Goal: Communication & Community: Answer question/provide support

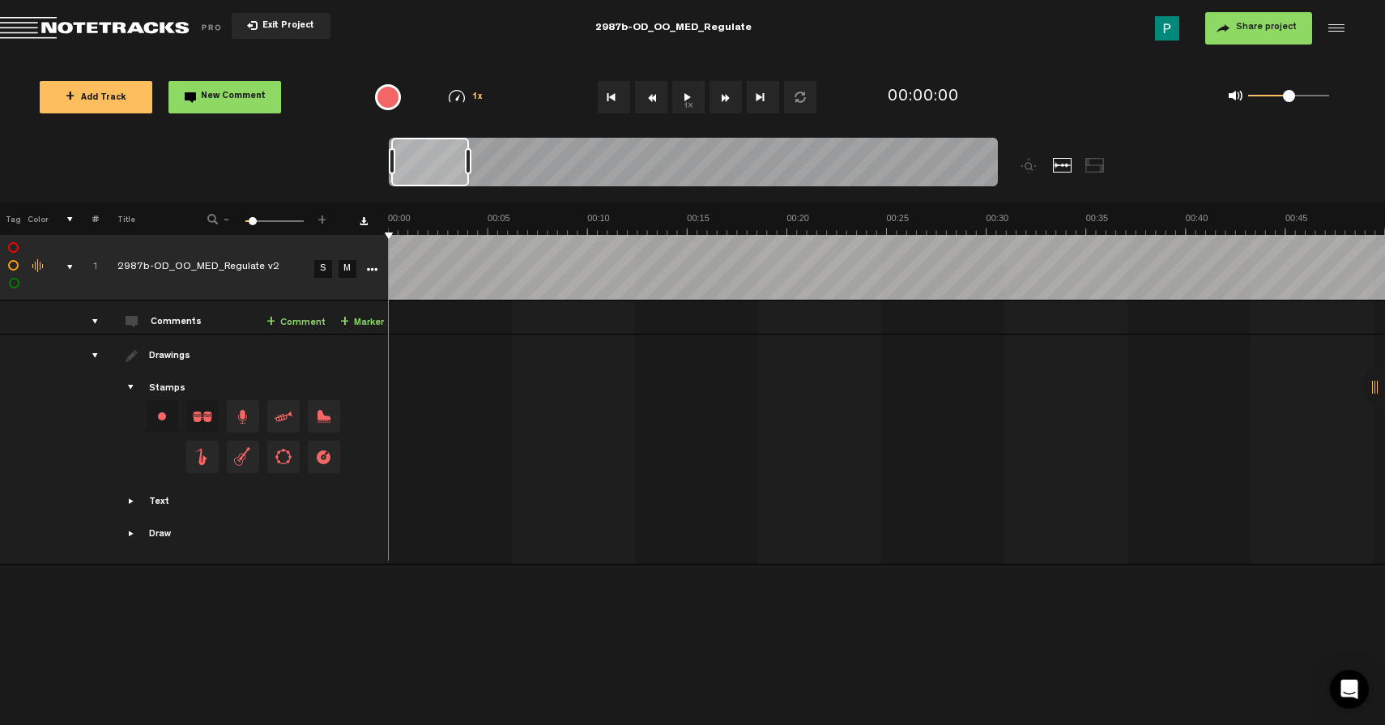
click at [692, 95] on button "1x" at bounding box center [688, 97] width 32 height 32
click at [691, 116] on div "1x" at bounding box center [699, 97] width 365 height 57
click at [691, 95] on button "1x" at bounding box center [688, 97] width 32 height 32
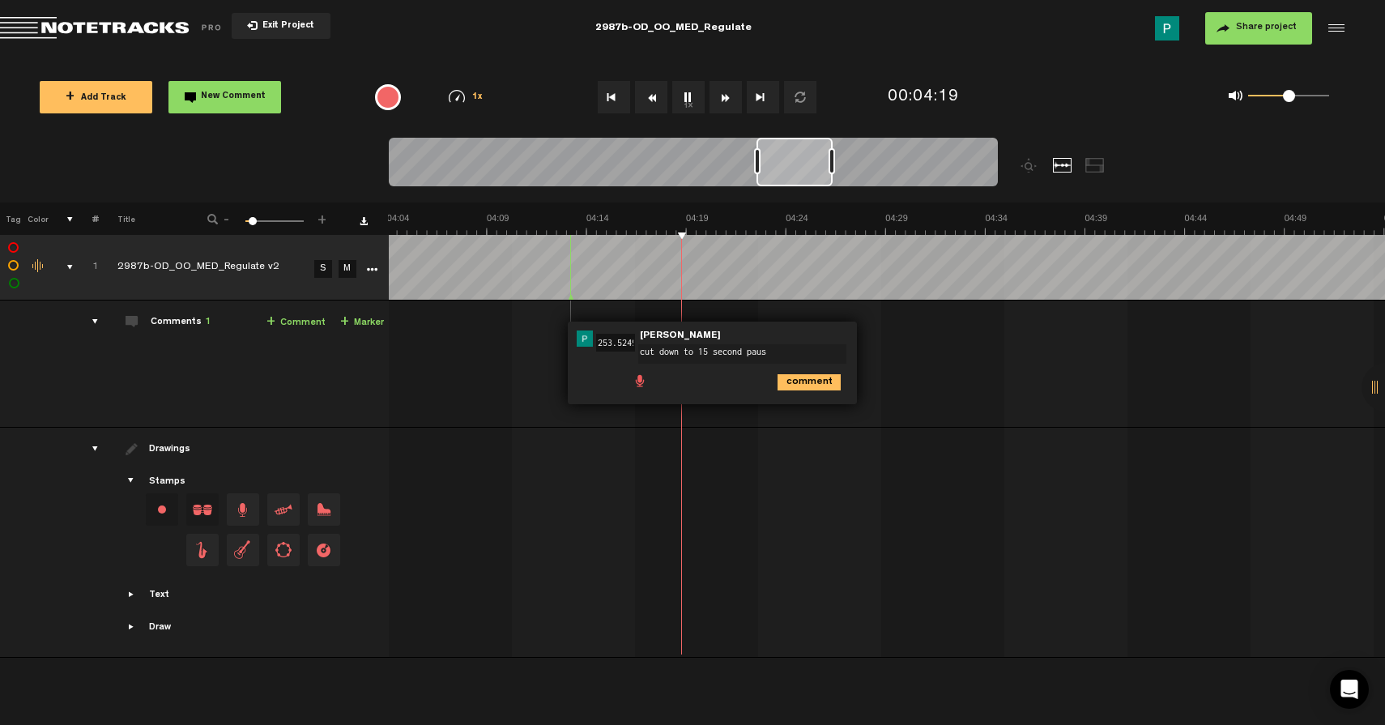
type textarea "cut down to 15 second pause"
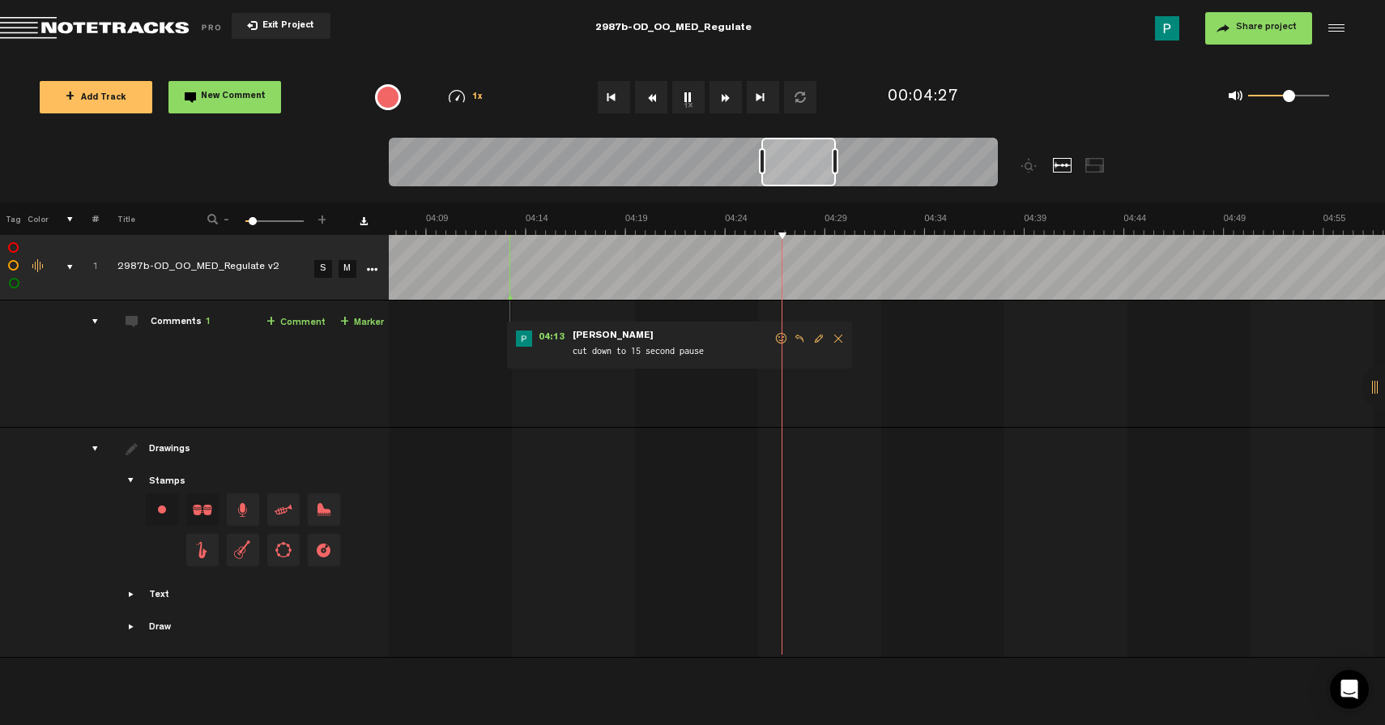
scroll to position [0, 4858]
click at [810, 159] on div at bounding box center [798, 162] width 75 height 49
drag, startPoint x: 807, startPoint y: 164, endPoint x: 777, endPoint y: 164, distance: 30.0
click at [777, 164] on div at bounding box center [768, 162] width 73 height 49
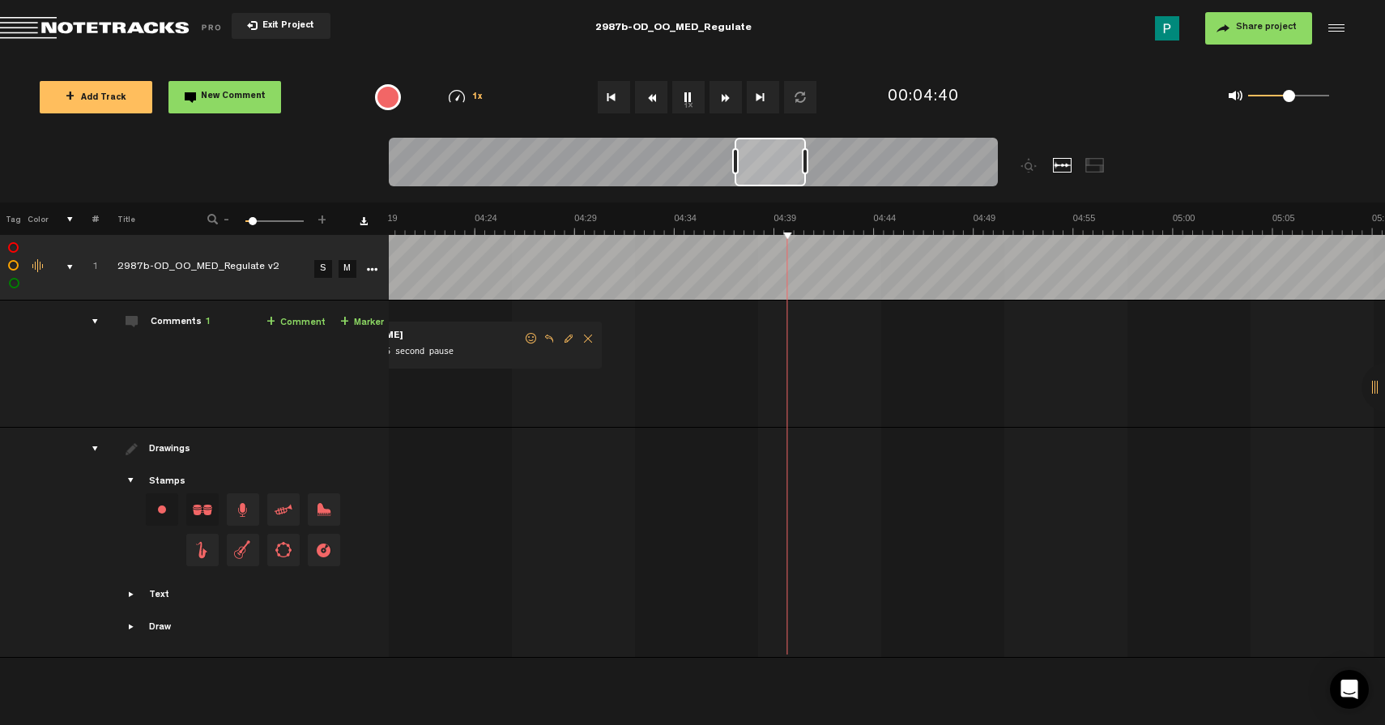
click at [779, 169] on div at bounding box center [770, 162] width 71 height 49
drag, startPoint x: 779, startPoint y: 171, endPoint x: 787, endPoint y: 170, distance: 8.1
click at [787, 170] on div at bounding box center [780, 162] width 70 height 49
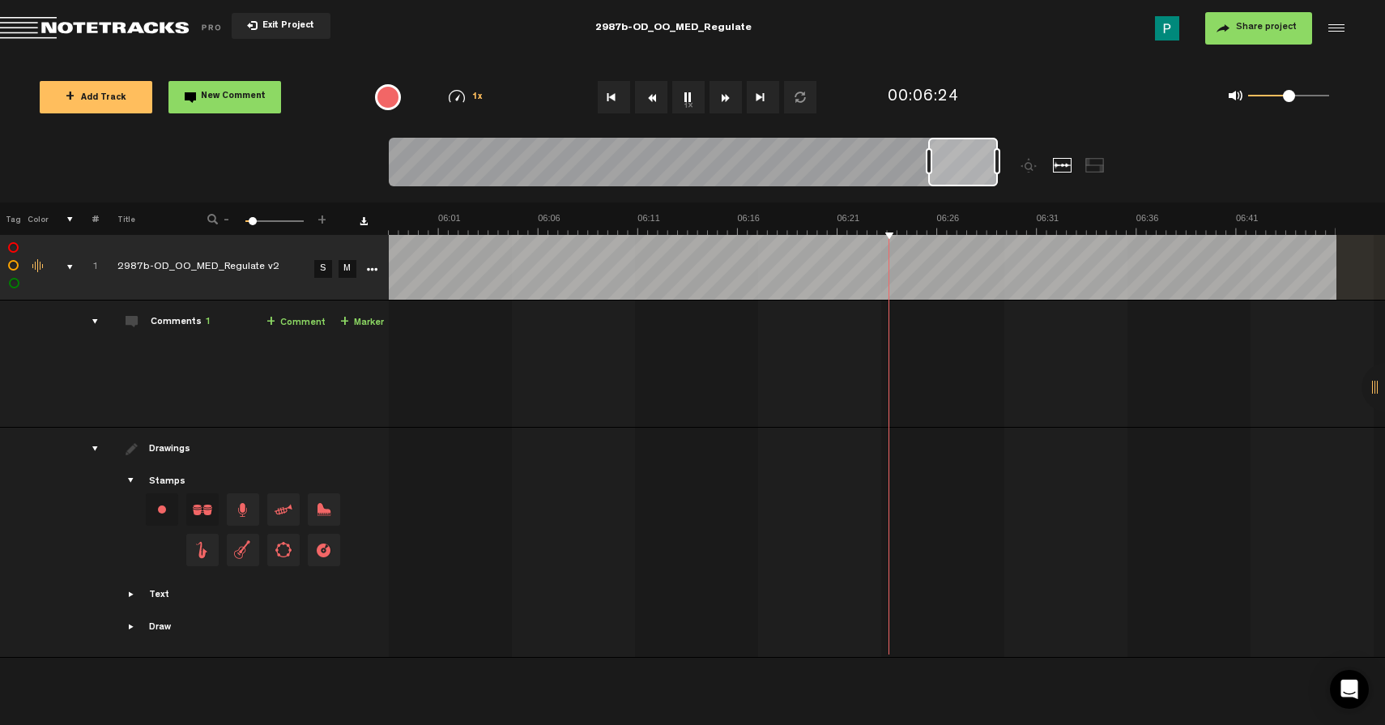
scroll to position [0, 7028]
click at [694, 89] on button "1x" at bounding box center [688, 97] width 32 height 32
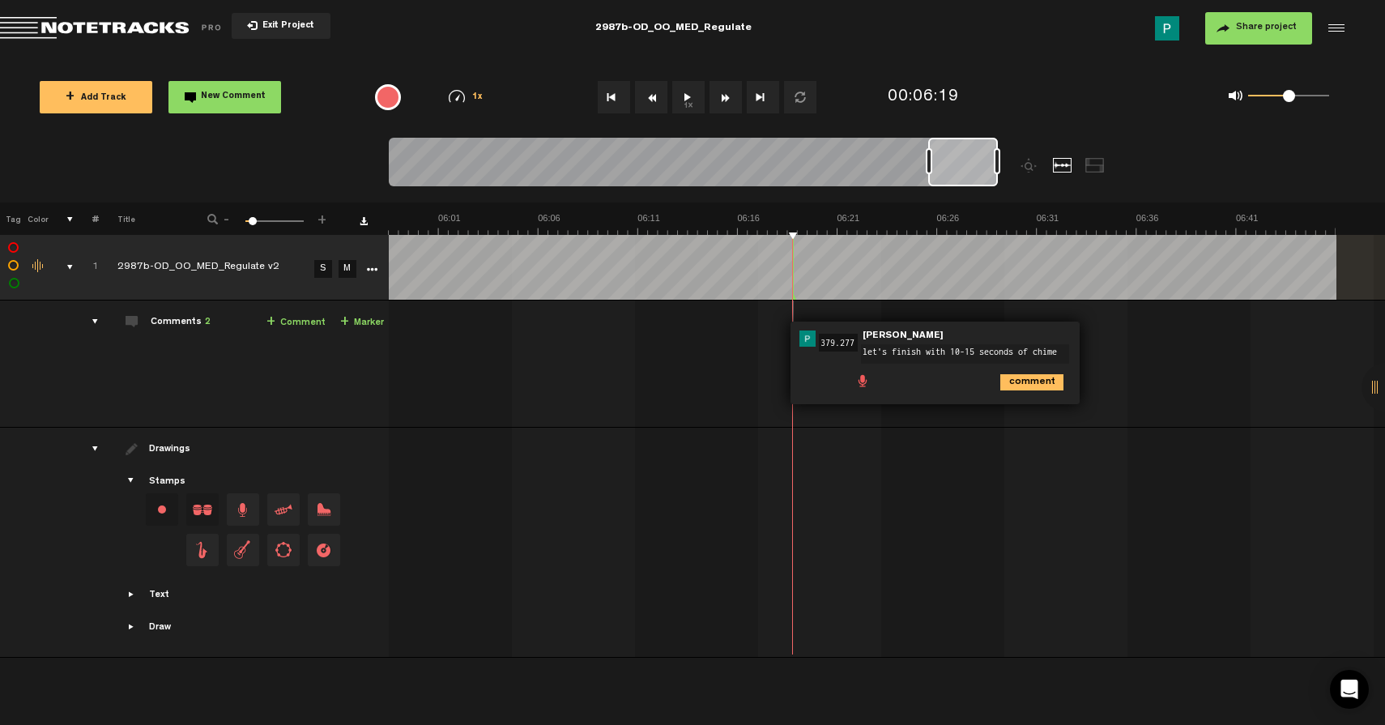
type textarea "let's finish with 10-15 seconds of chimes"
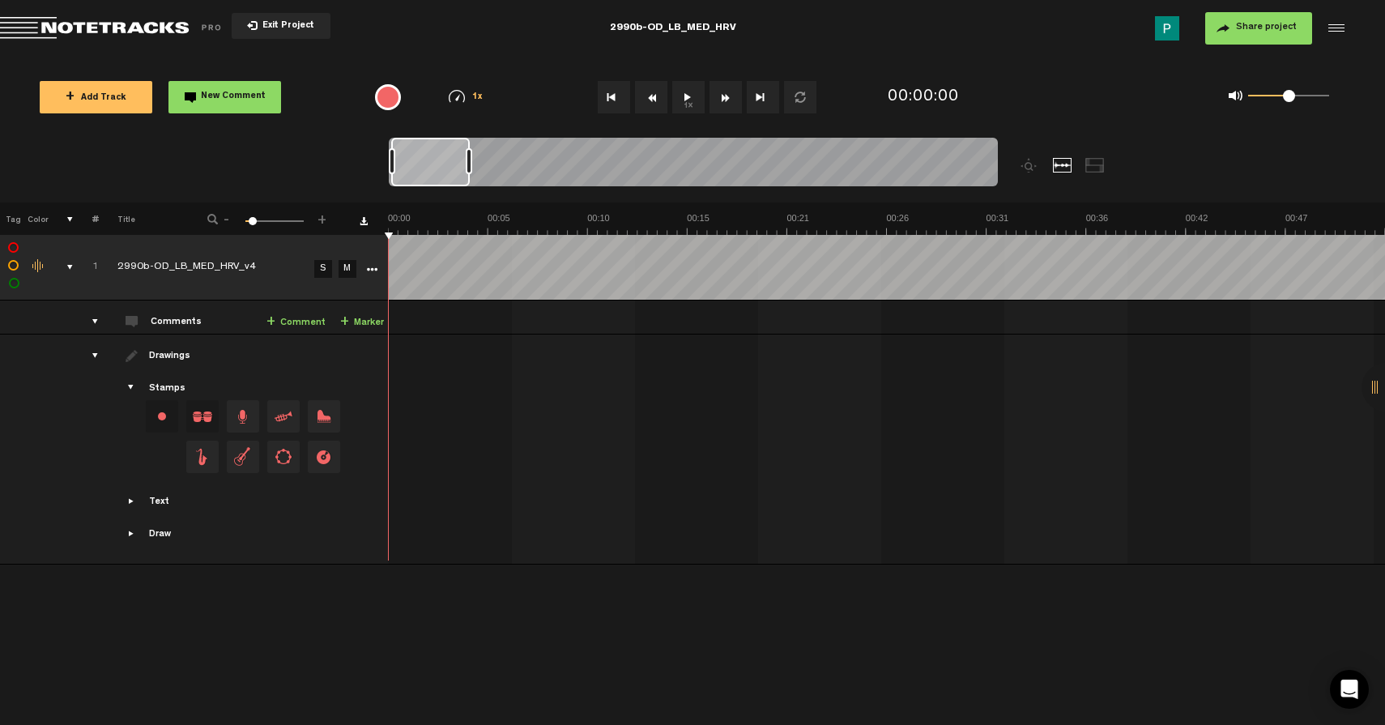
click at [688, 94] on button "1x" at bounding box center [688, 97] width 32 height 32
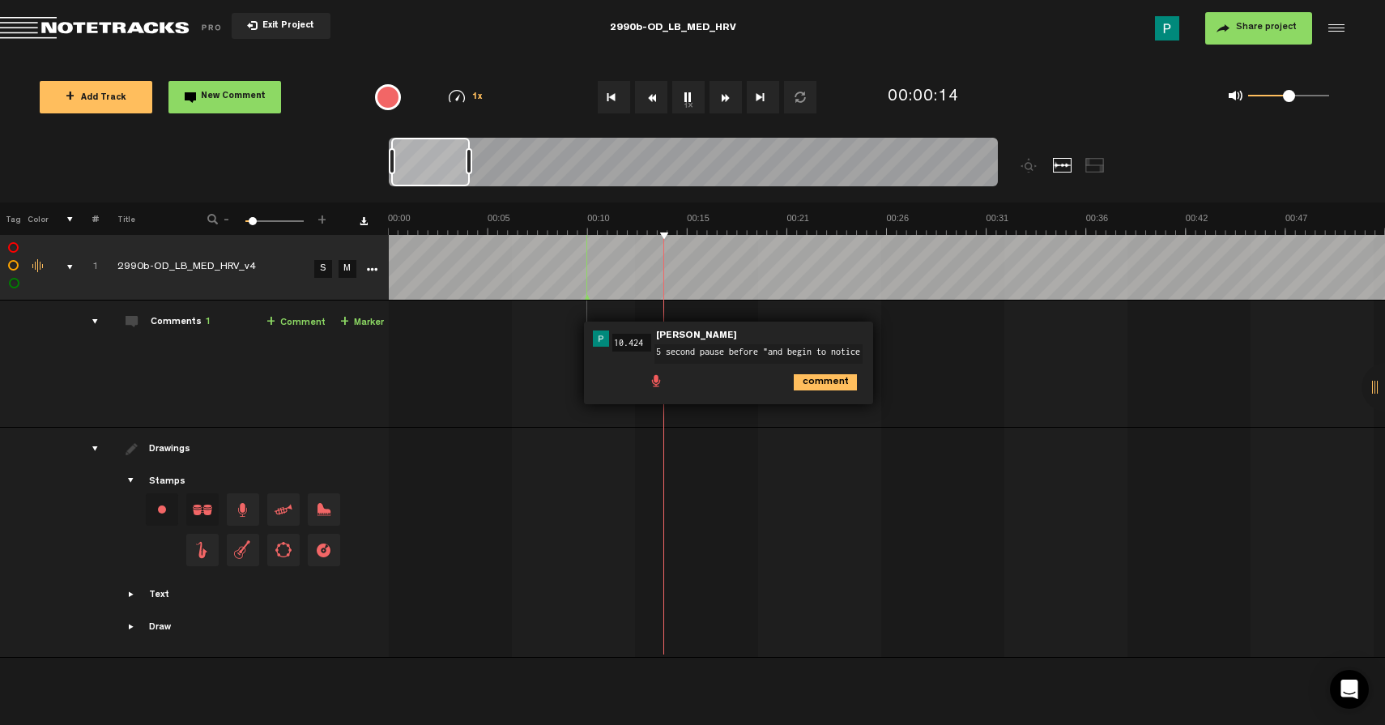
type textarea "5 second pause before "and begin to notice""
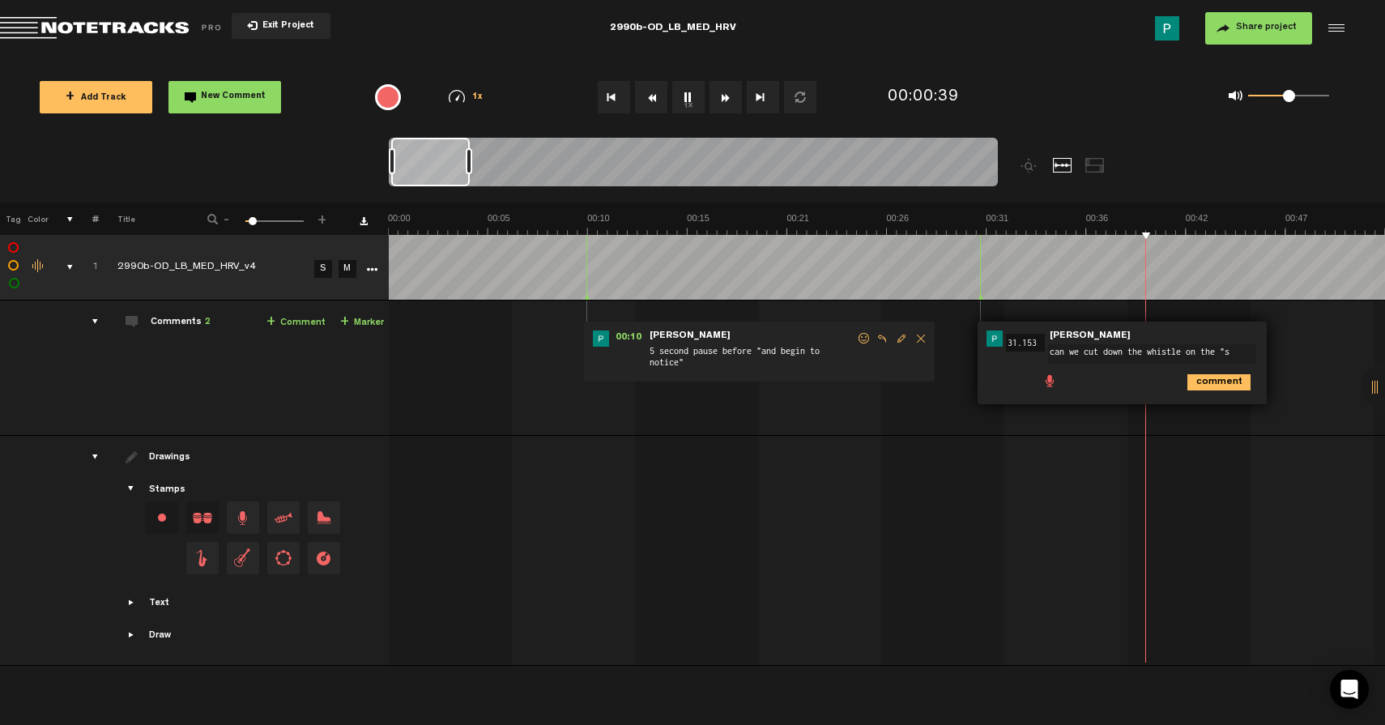
type textarea "can we cut down the whistle on the "s""
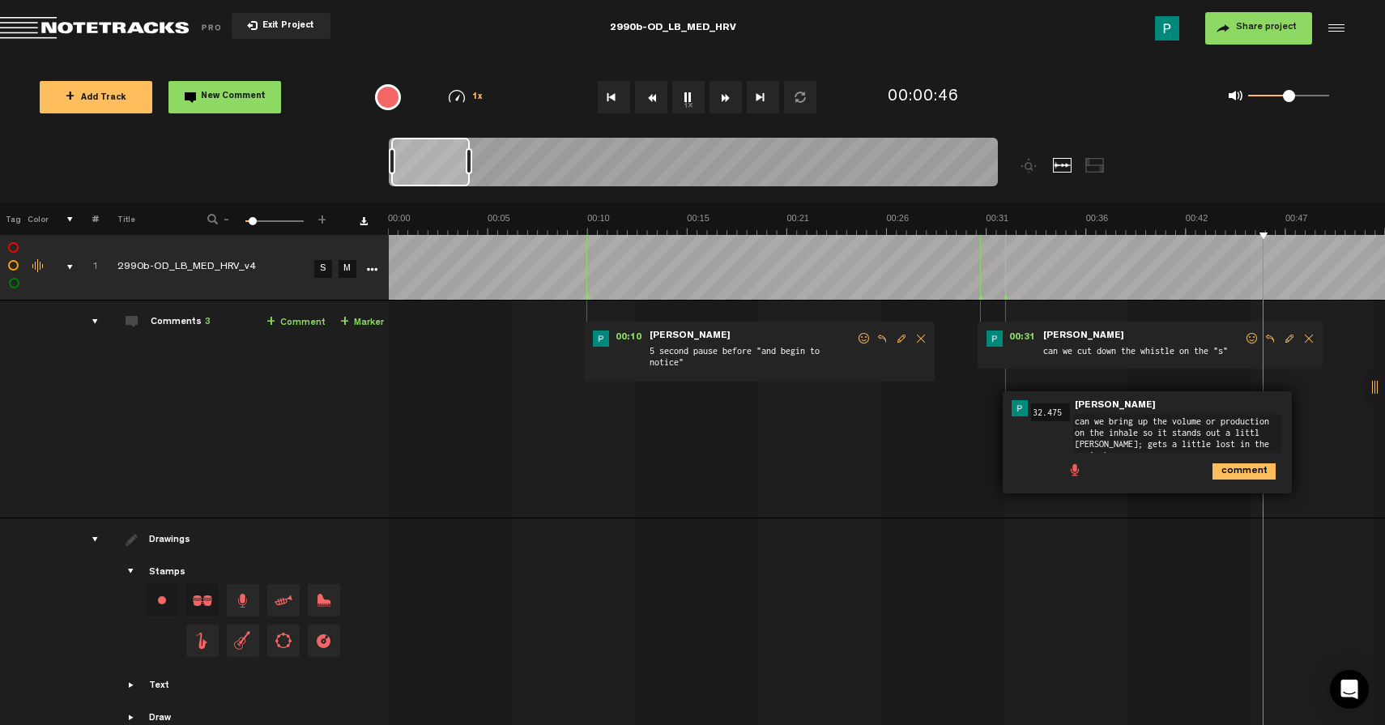
type textarea "can we bring up the volume or production on the inhale so it stands out a littl…"
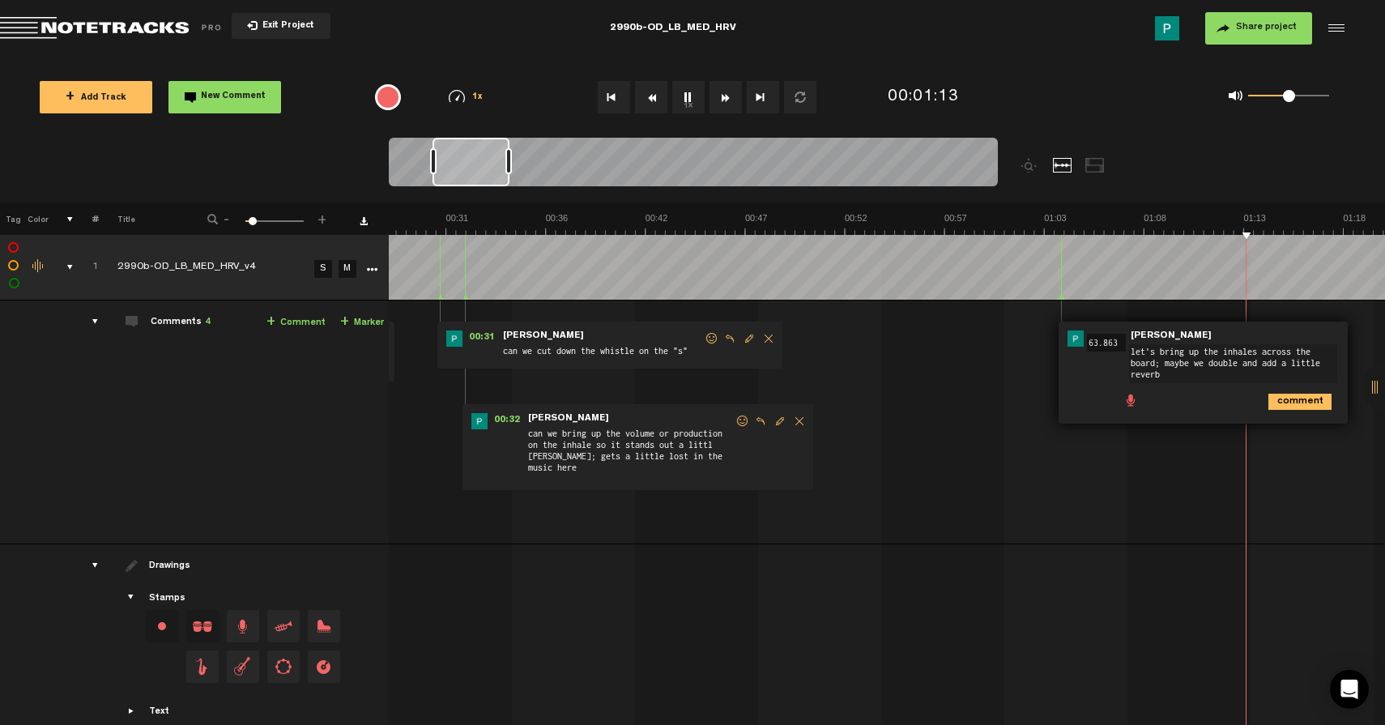
type textarea "let's bring up the inhales across the board; maybe we double and add a little r…"
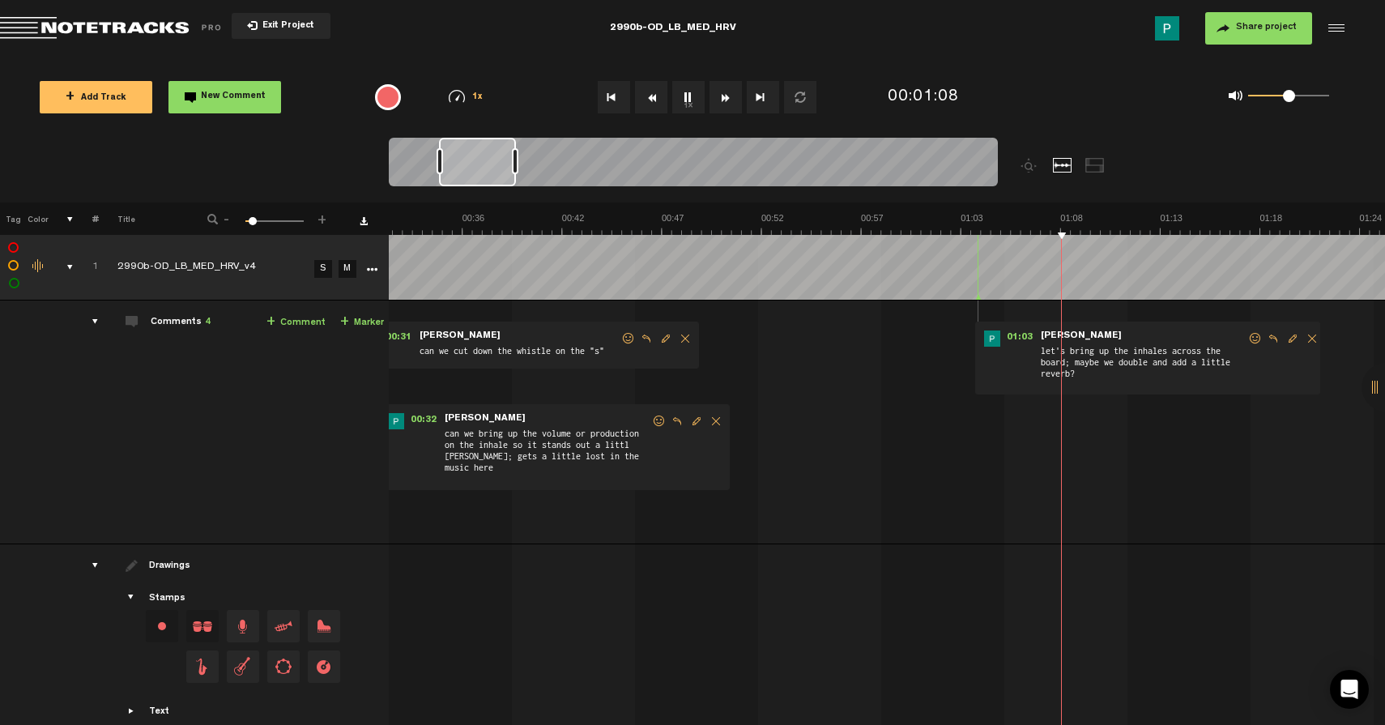
scroll to position [0, 624]
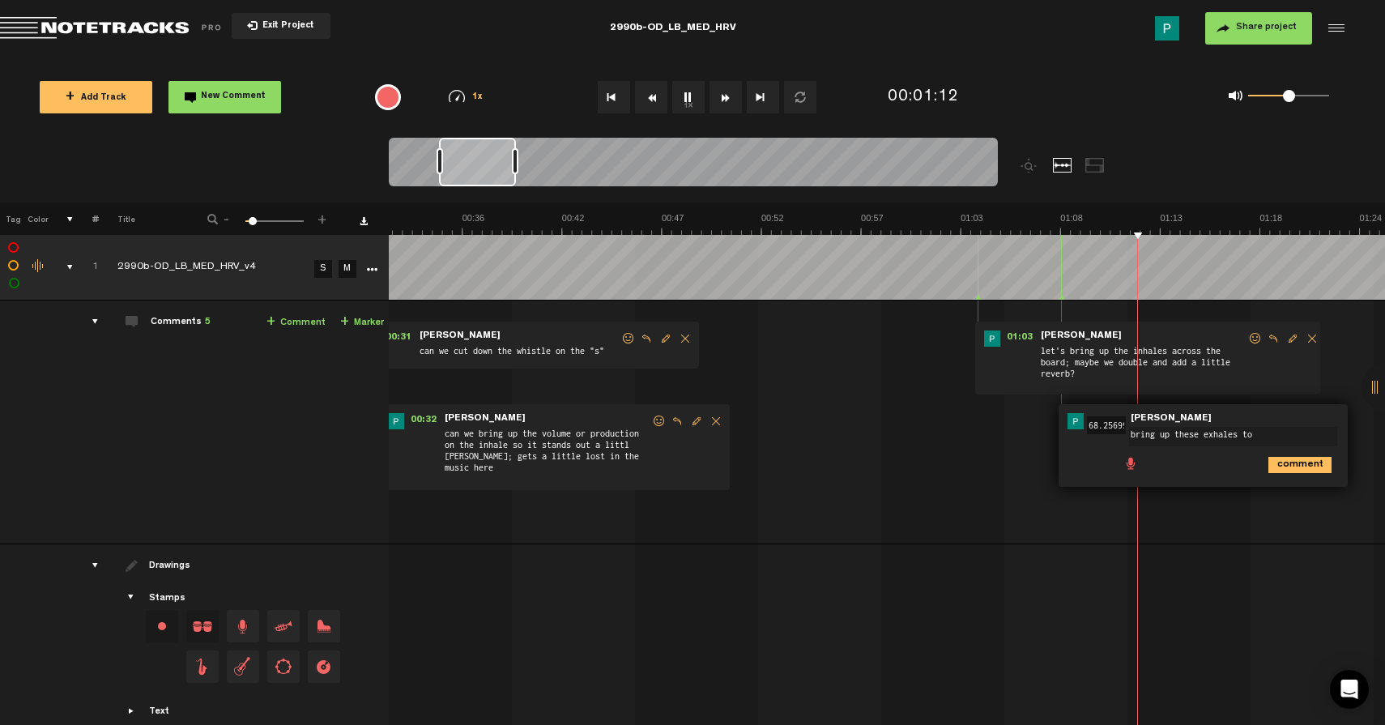
type textarea "bring up these exhales too"
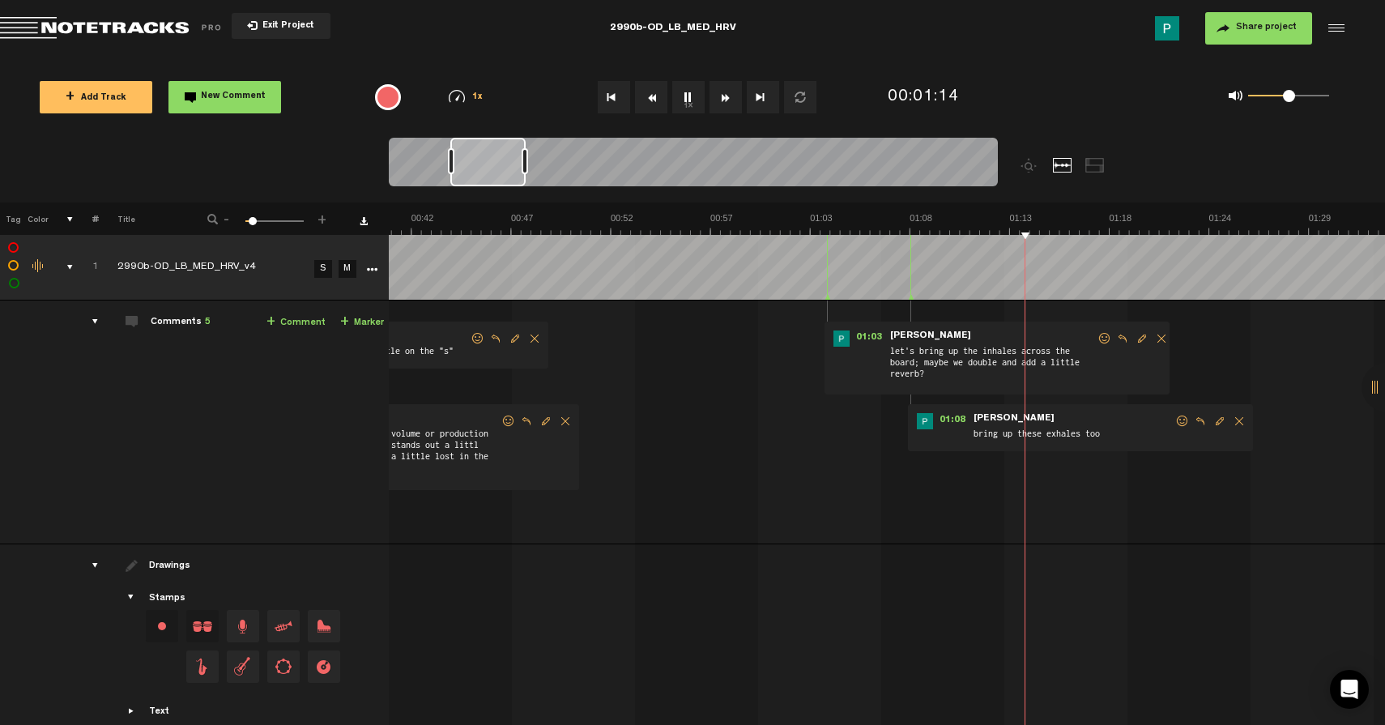
scroll to position [0, 816]
drag, startPoint x: 471, startPoint y: 169, endPoint x: 486, endPoint y: 172, distance: 15.6
click at [486, 172] on div at bounding box center [487, 162] width 75 height 49
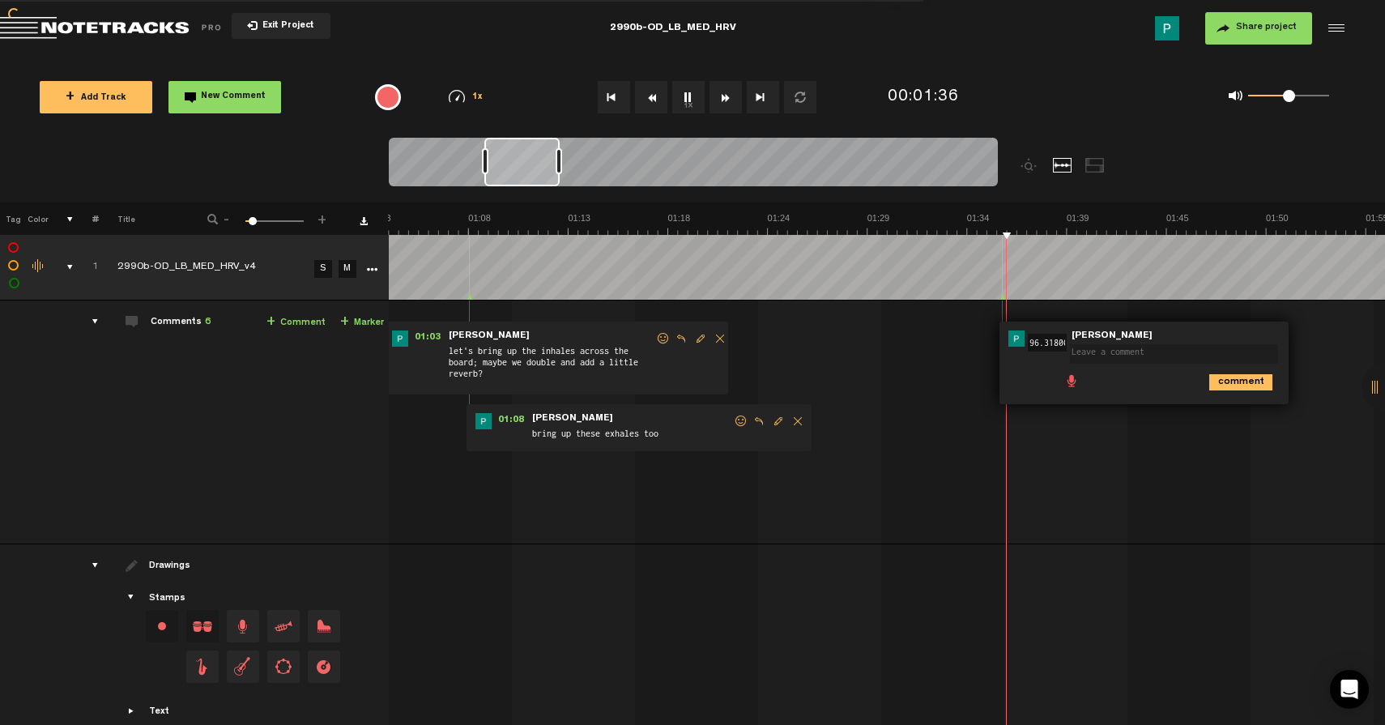
scroll to position [0, 0]
type textarea "make sure breaths are 5 seconds; this feels a little short?"
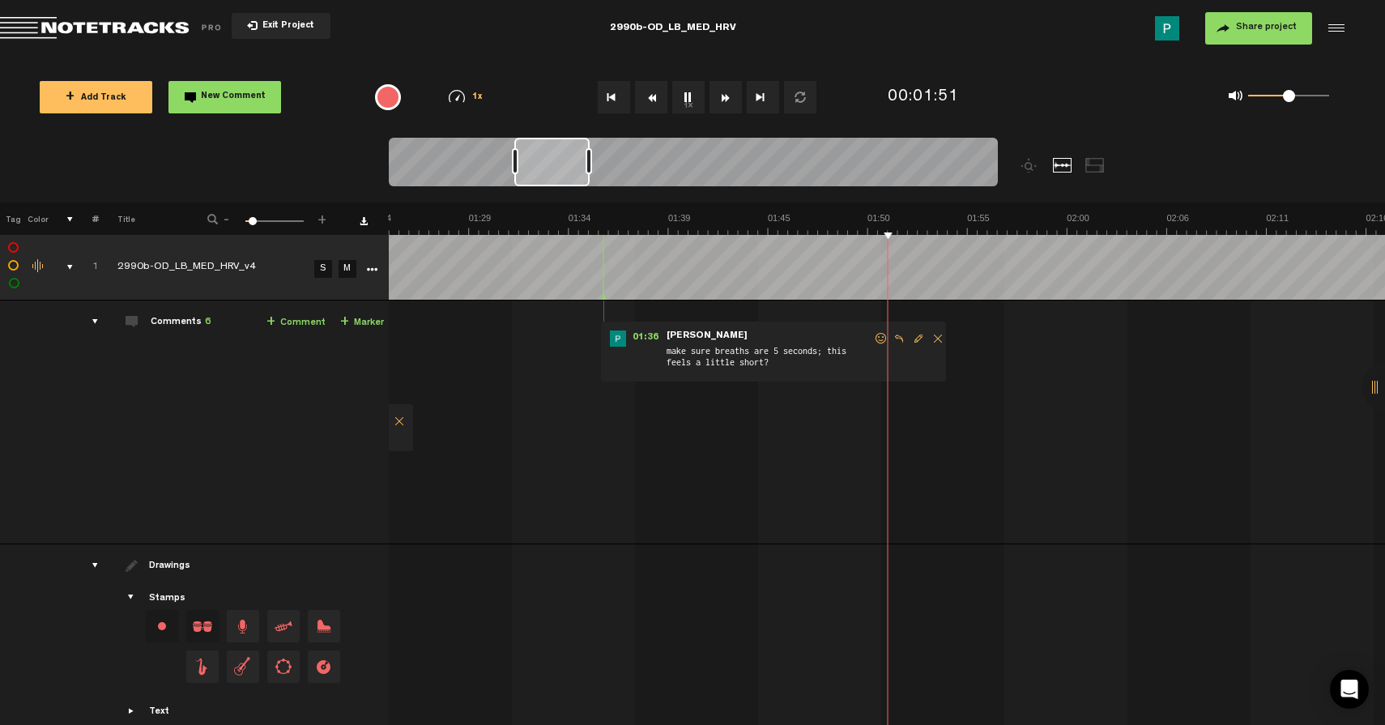
scroll to position [0, 1614]
click at [899, 337] on span "Reply to comment" at bounding box center [898, 338] width 19 height 11
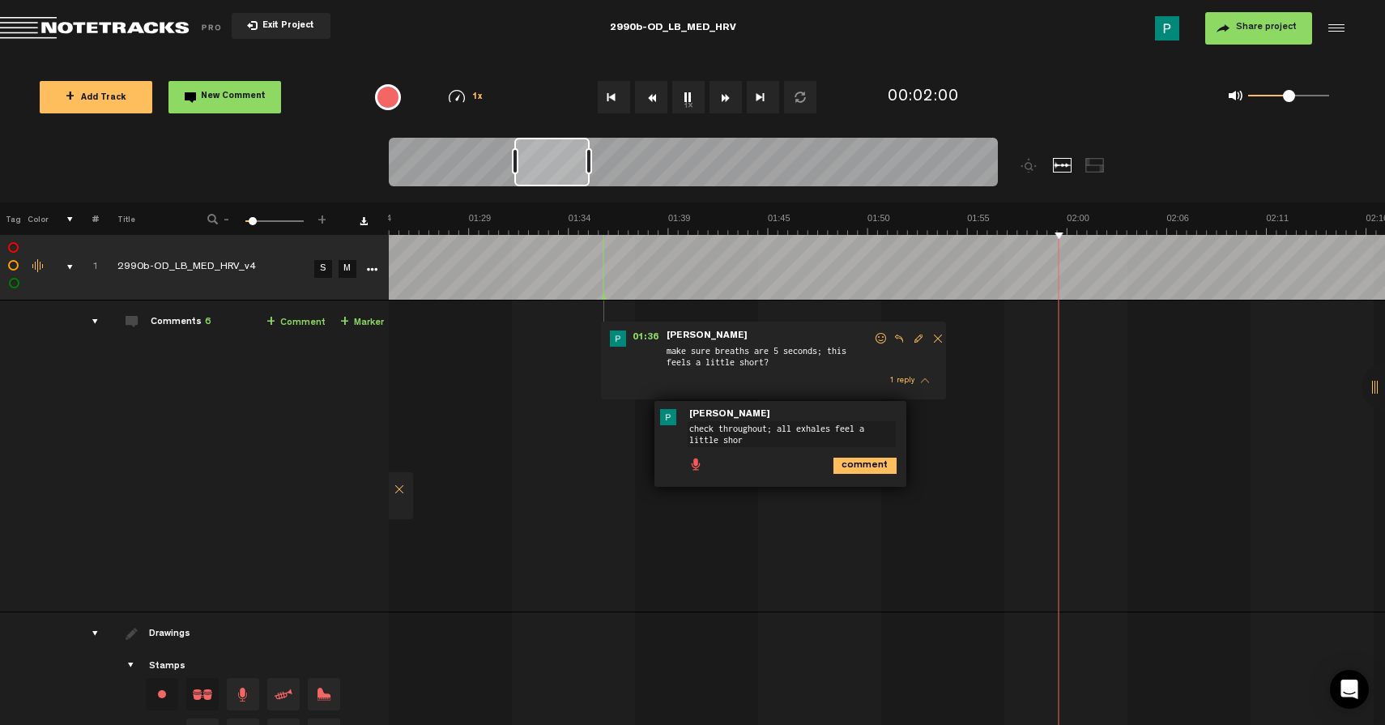
type textarea "check throughout; all exhales feel a little short"
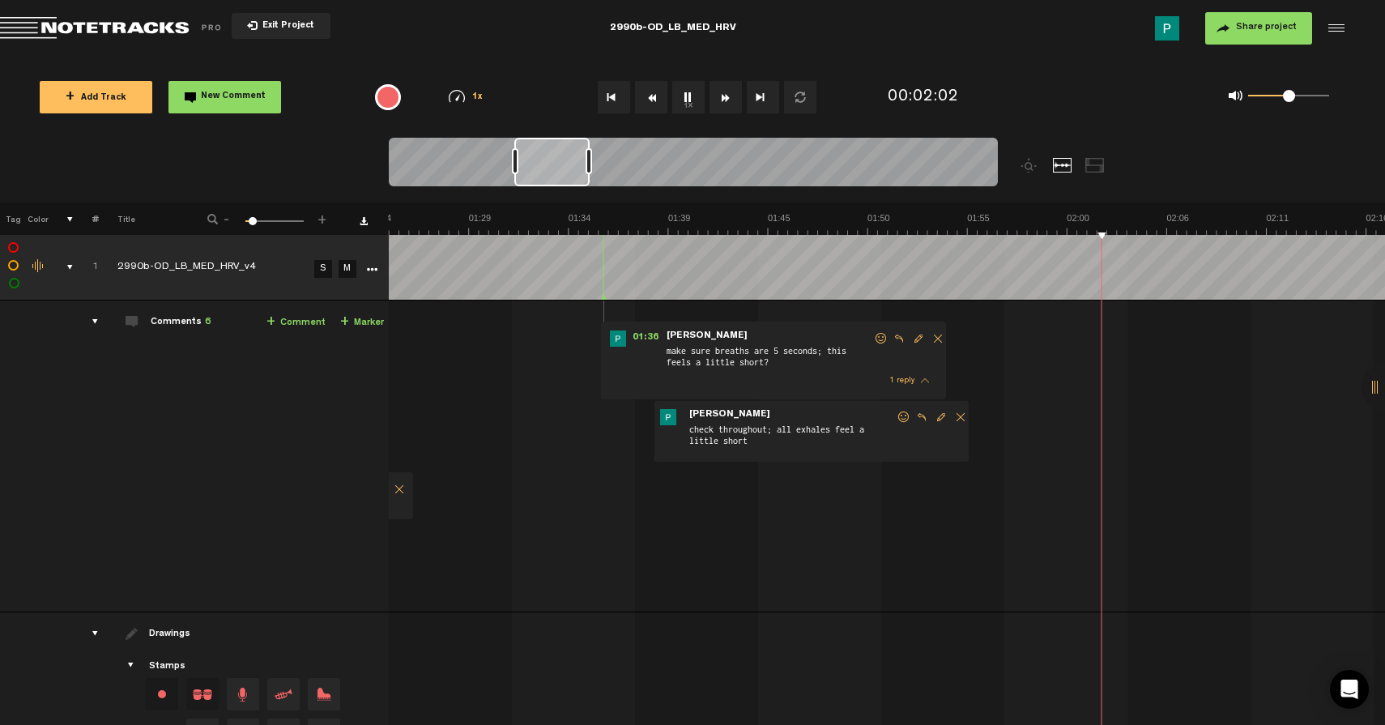
click at [688, 102] on button "1x" at bounding box center [688, 97] width 32 height 32
click at [684, 96] on button "1x" at bounding box center [688, 97] width 32 height 32
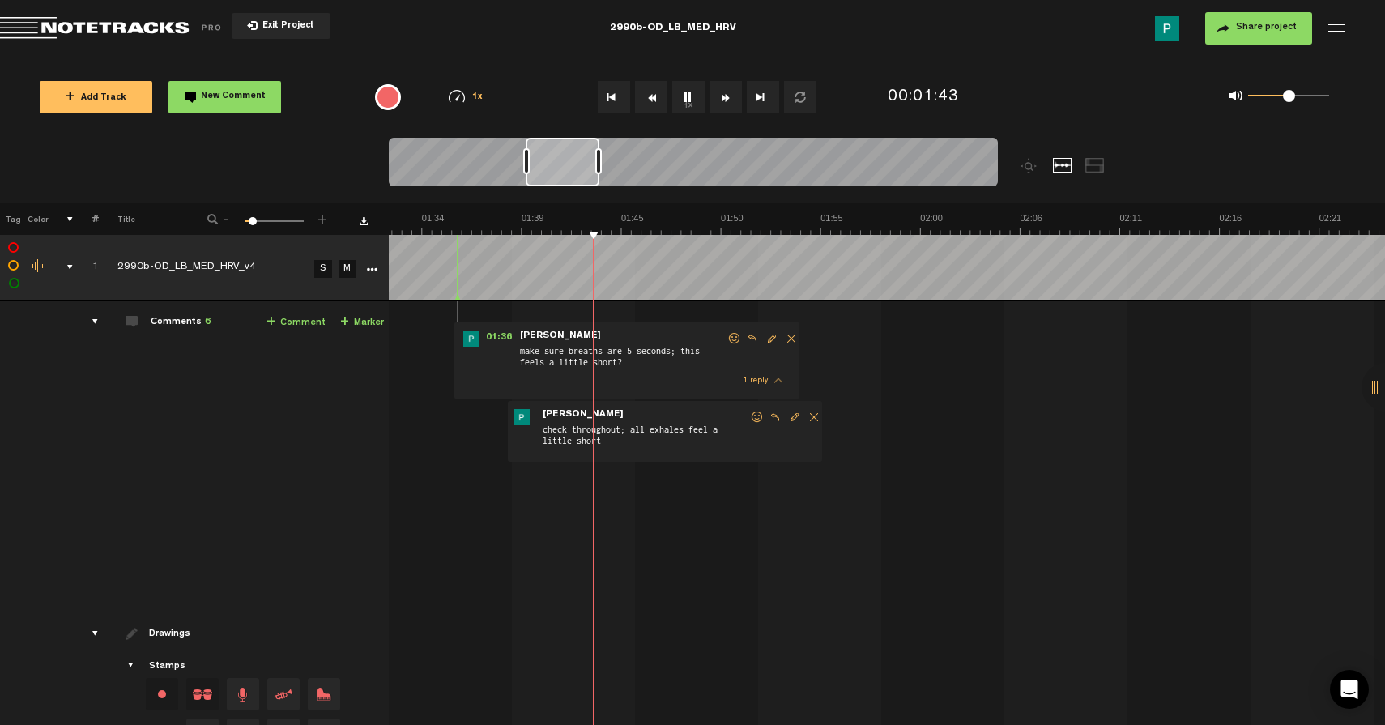
scroll to position [0, 1771]
drag, startPoint x: 546, startPoint y: 169, endPoint x: 558, endPoint y: 168, distance: 12.2
click at [558, 168] on div at bounding box center [563, 162] width 74 height 49
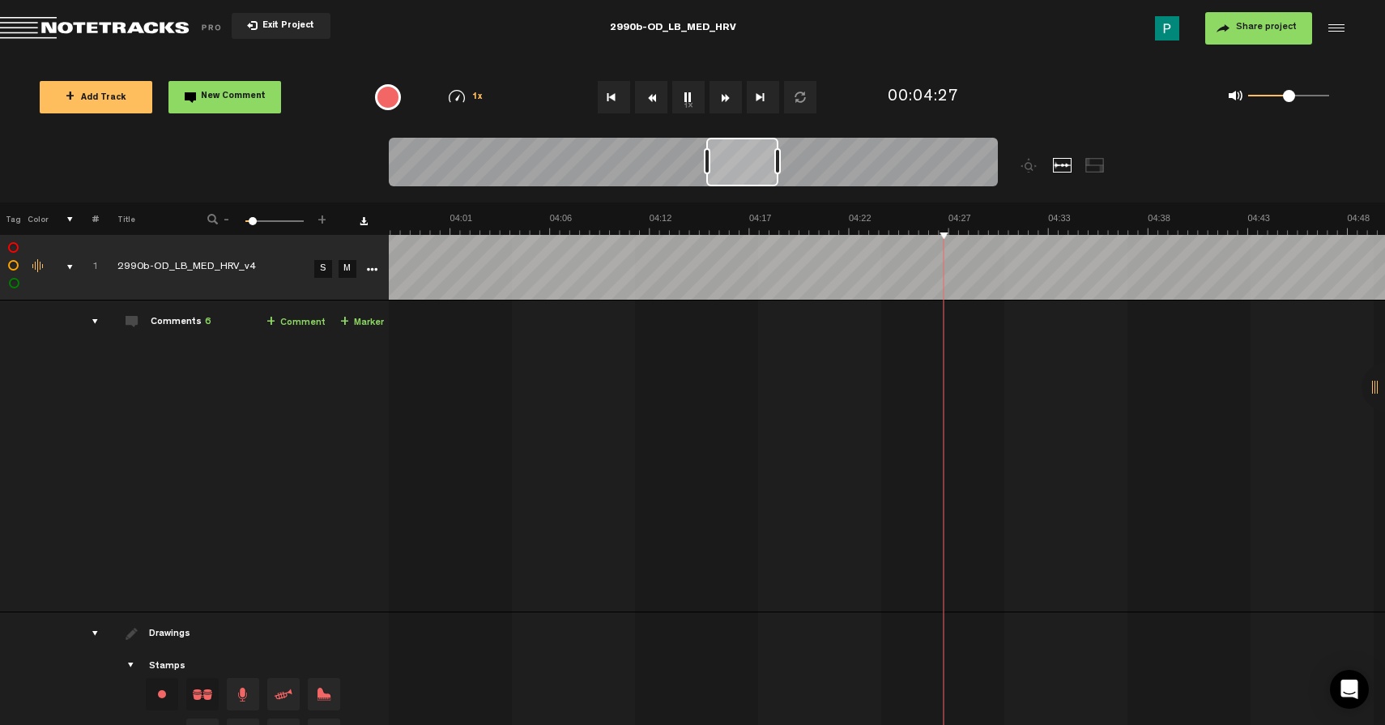
scroll to position [0, 4524]
click at [755, 164] on div at bounding box center [742, 162] width 72 height 49
click at [383, 259] on td "Export to Headliner Update Download Download original Export Audacity labels Ex…" at bounding box center [385, 268] width 6 height 66
click at [738, 165] on div at bounding box center [734, 162] width 70 height 49
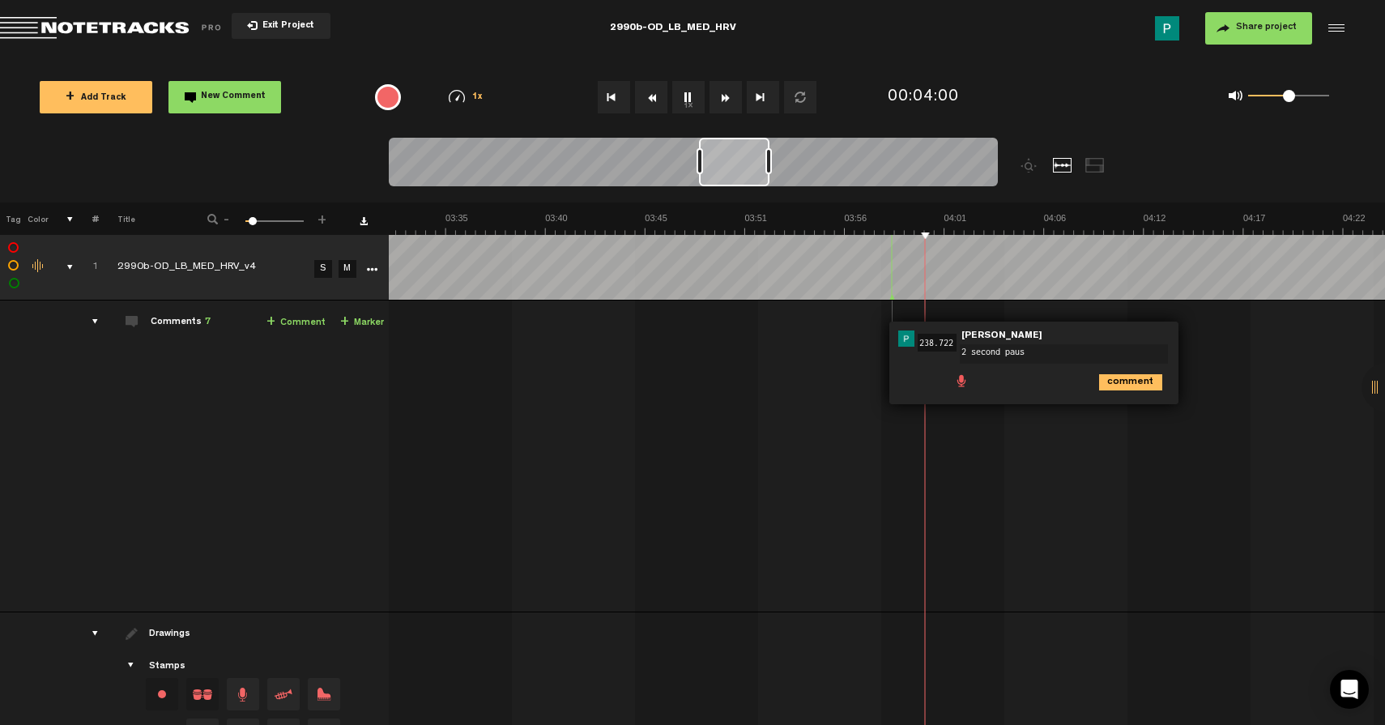
type textarea "2 second pause"
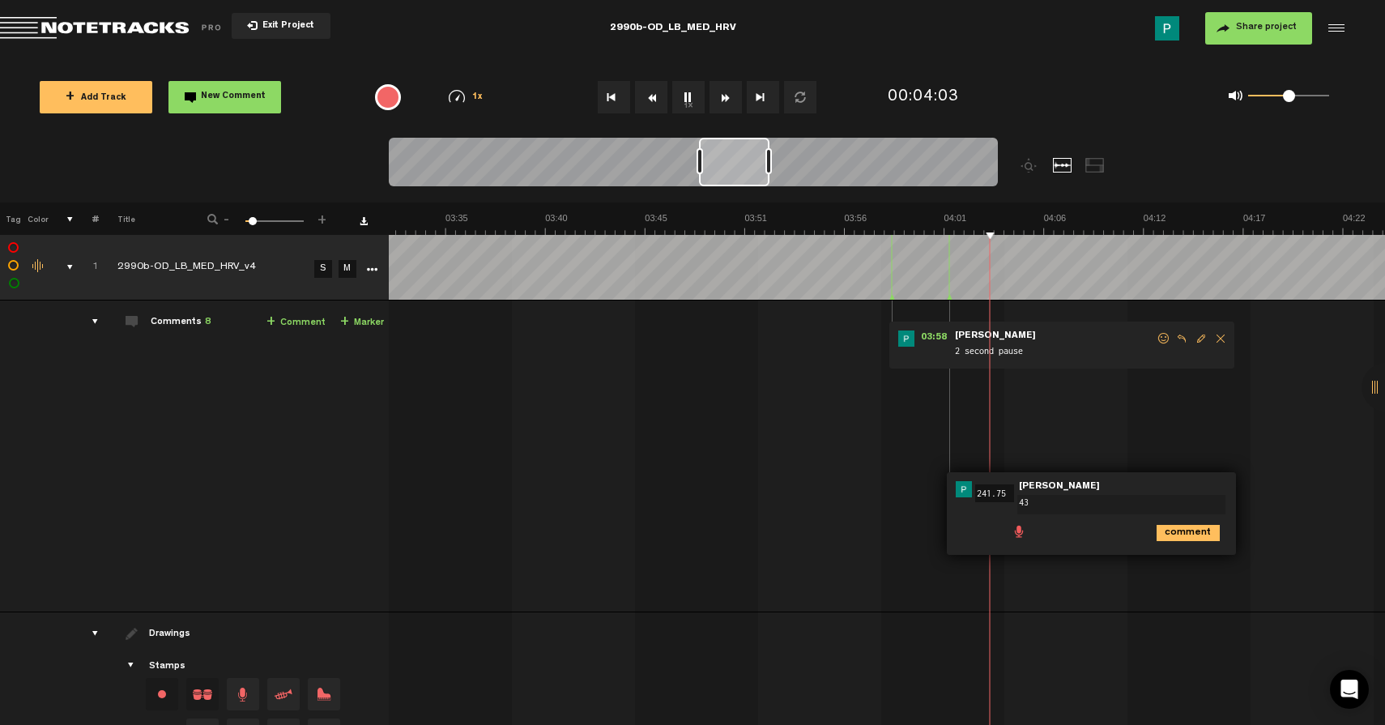
type textarea "4"
type textarea "3"
type textarea "2 second pause"
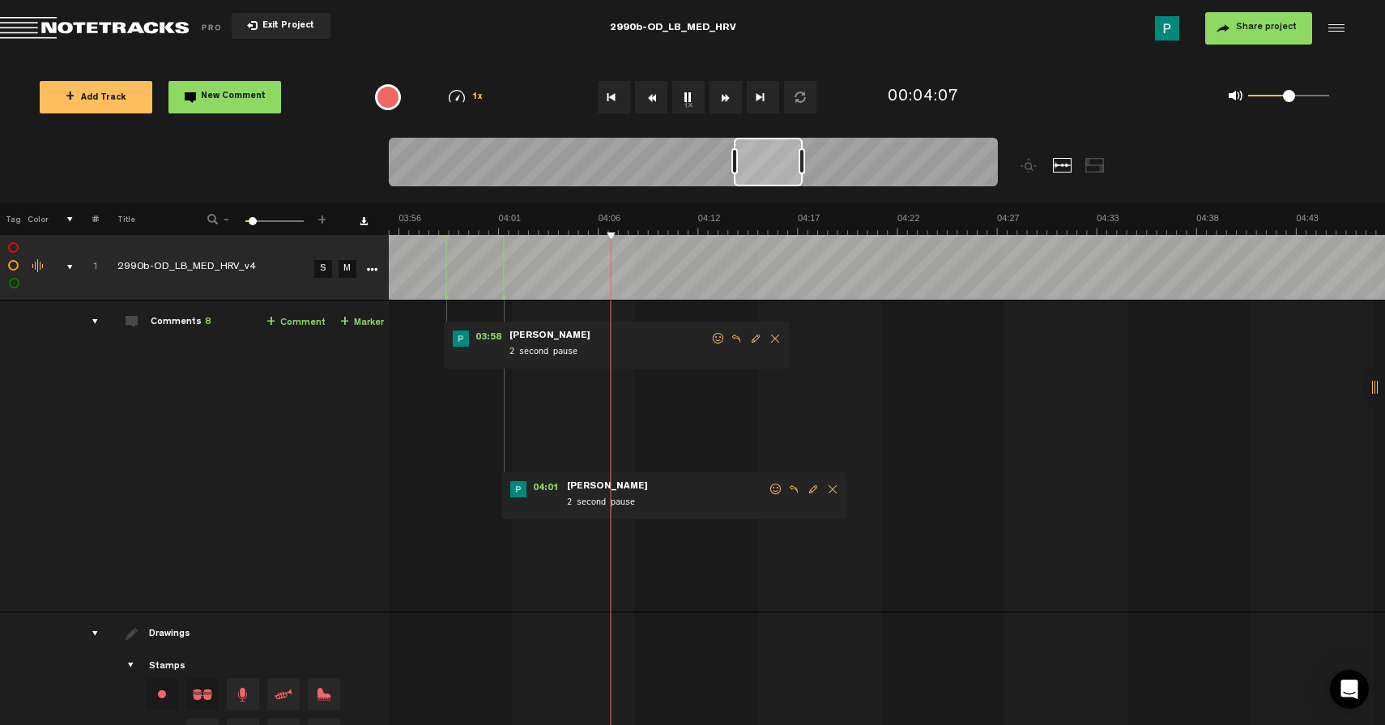
scroll to position [0, 4486]
drag, startPoint x: 733, startPoint y: 164, endPoint x: 768, endPoint y: 164, distance: 34.8
click at [768, 164] on div at bounding box center [768, 162] width 69 height 49
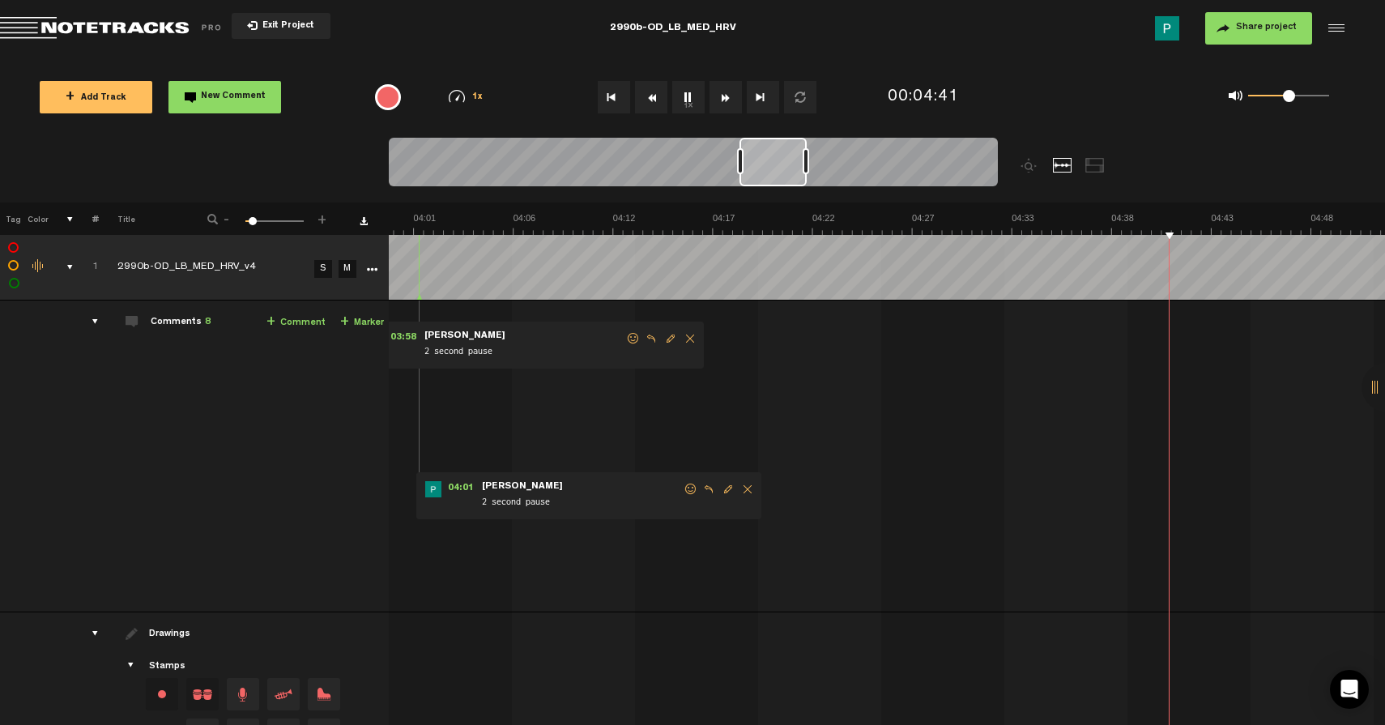
scroll to position [0, 4529]
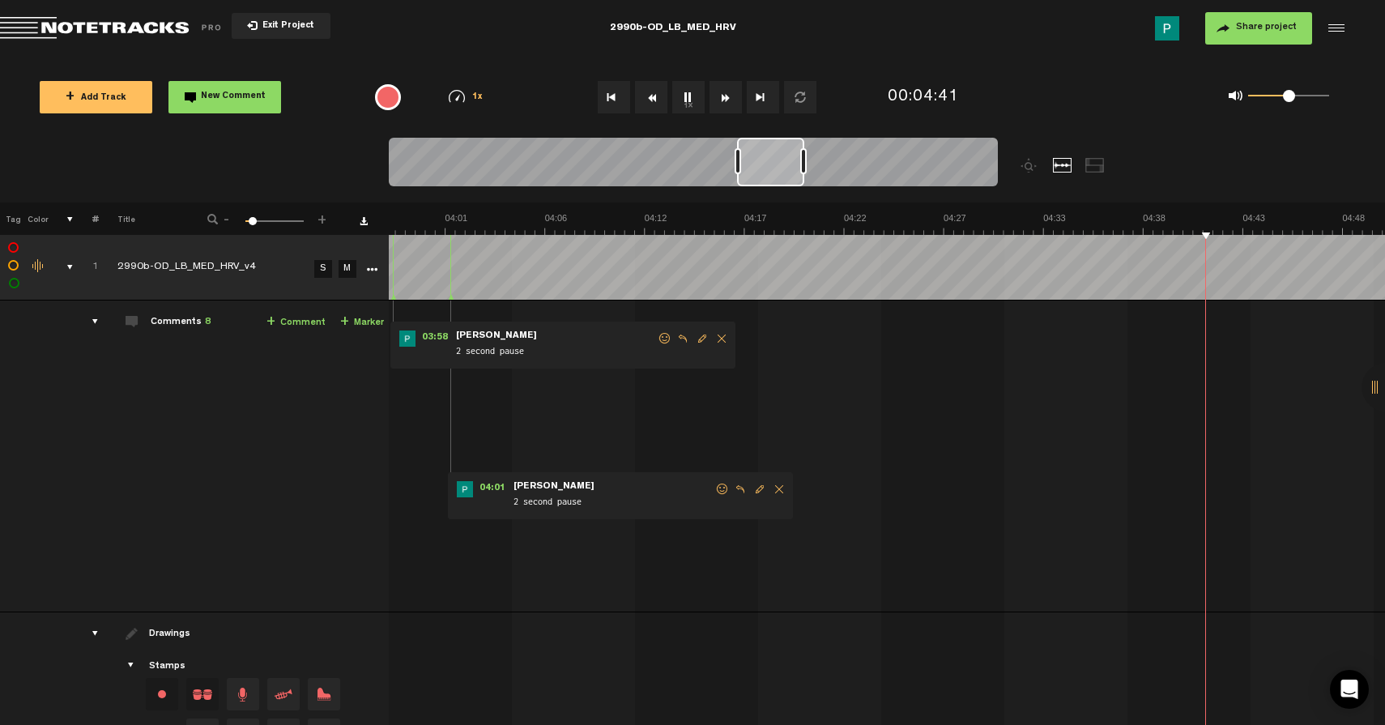
click at [794, 169] on div at bounding box center [770, 162] width 67 height 49
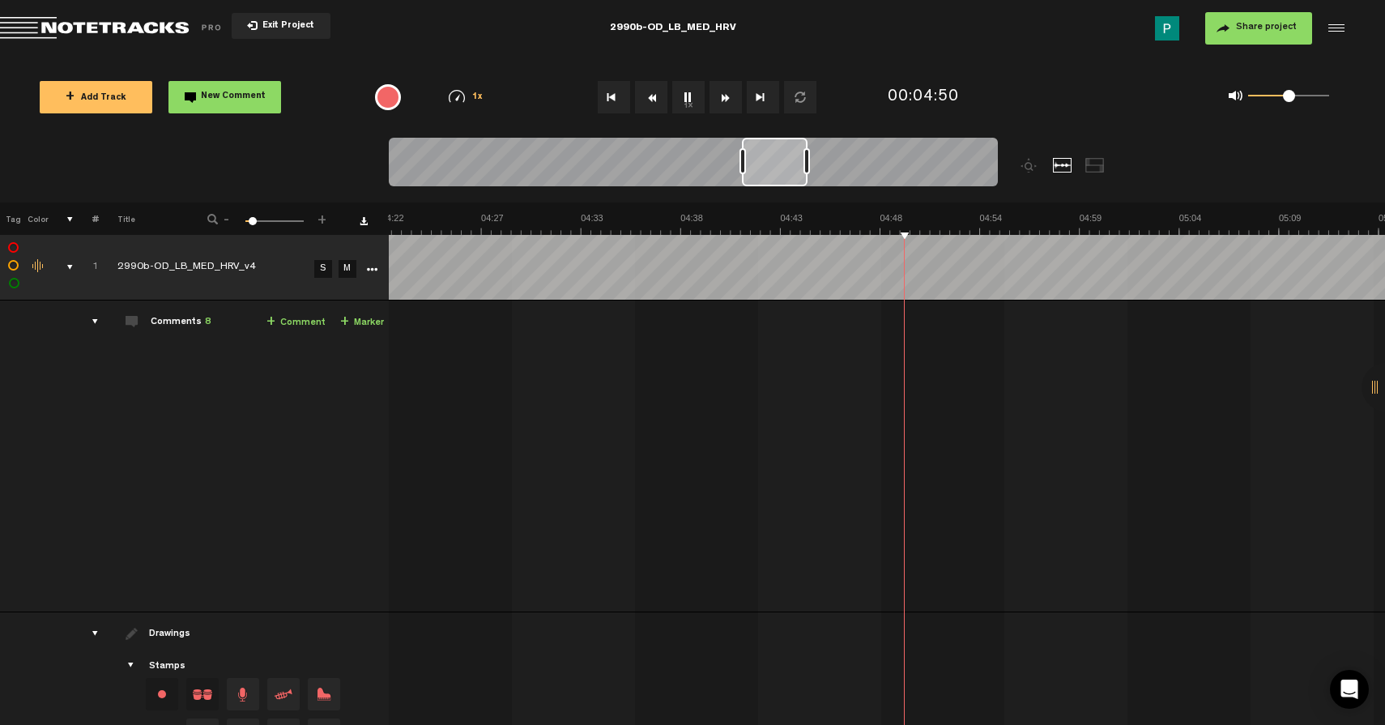
scroll to position [0, 4991]
drag, startPoint x: 798, startPoint y: 176, endPoint x: 773, endPoint y: 179, distance: 25.3
click at [773, 179] on div at bounding box center [775, 162] width 66 height 49
click at [677, 92] on button "1x" at bounding box center [688, 97] width 32 height 32
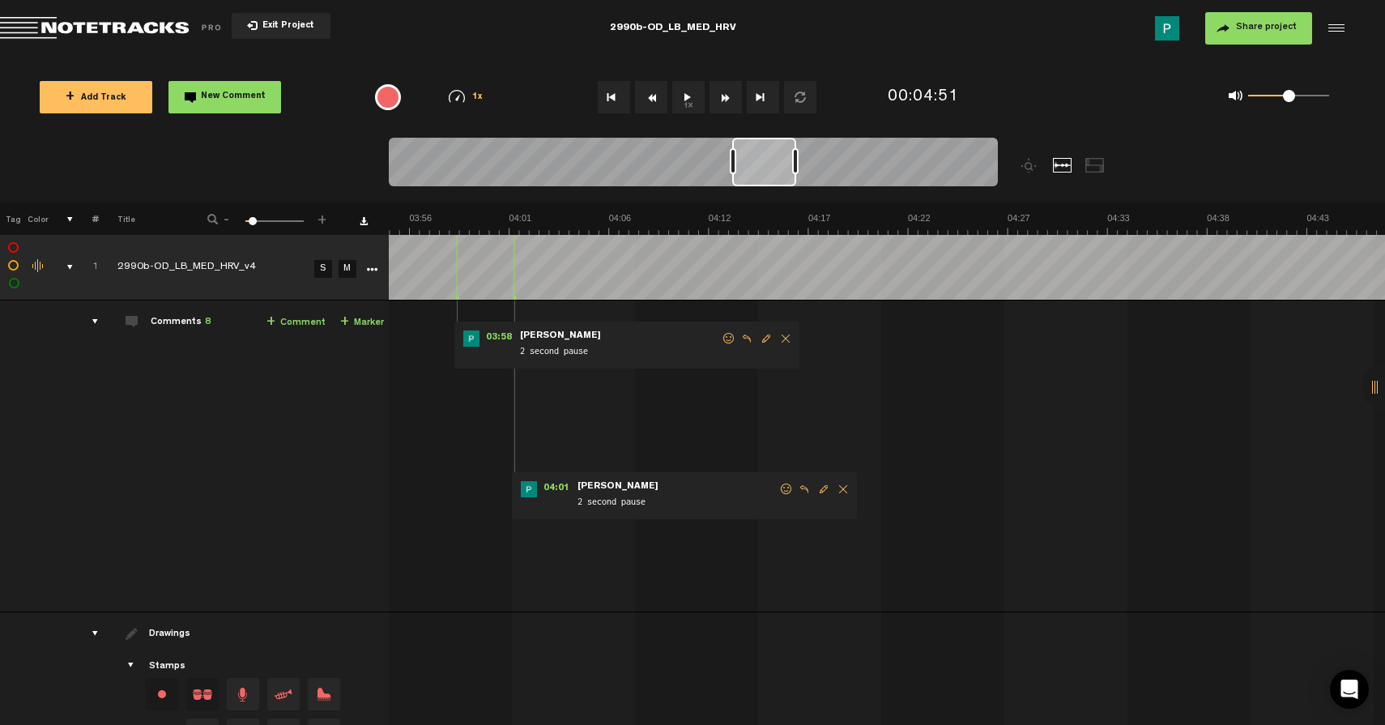
scroll to position [0, 4454]
drag, startPoint x: 772, startPoint y: 155, endPoint x: 761, endPoint y: 156, distance: 10.6
click at [761, 156] on div at bounding box center [764, 162] width 64 height 49
click at [685, 95] on button "1x" at bounding box center [688, 97] width 32 height 32
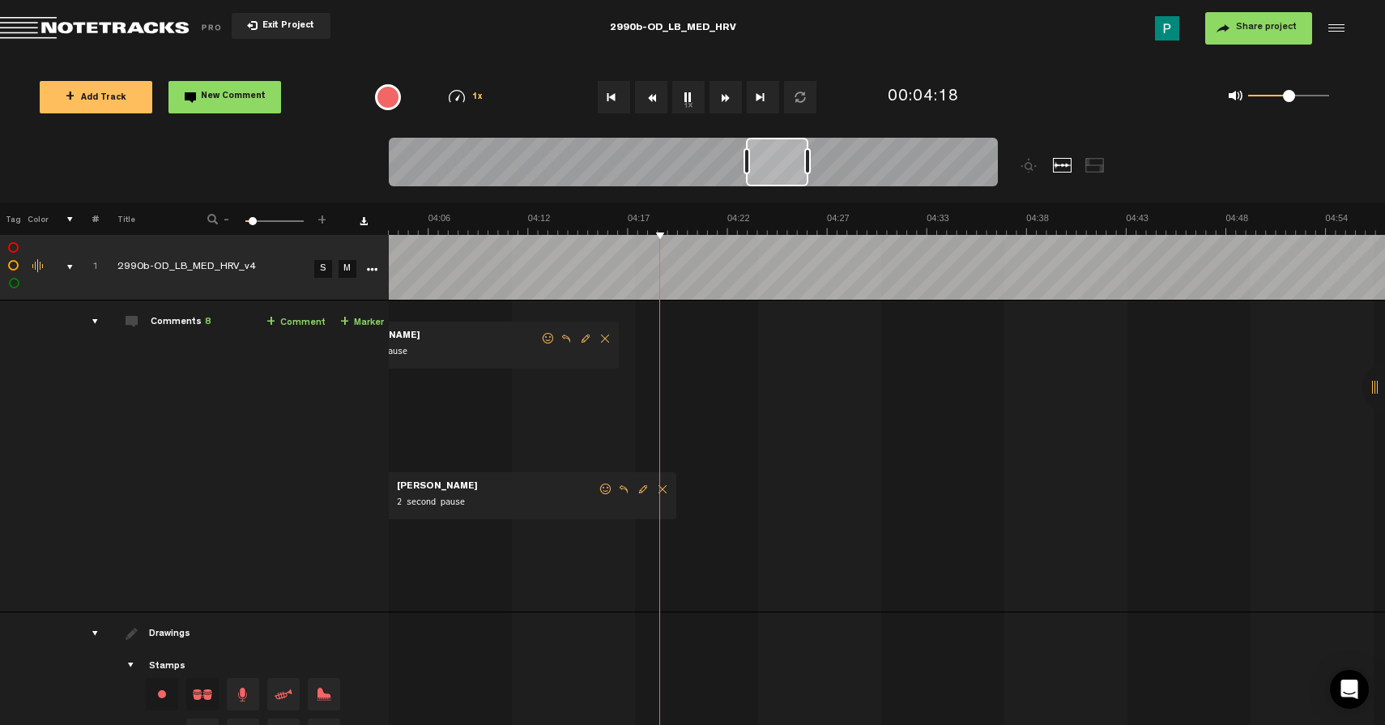
scroll to position [0, 4677]
drag, startPoint x: 777, startPoint y: 169, endPoint x: 794, endPoint y: 164, distance: 17.7
click at [794, 164] on div at bounding box center [779, 162] width 62 height 49
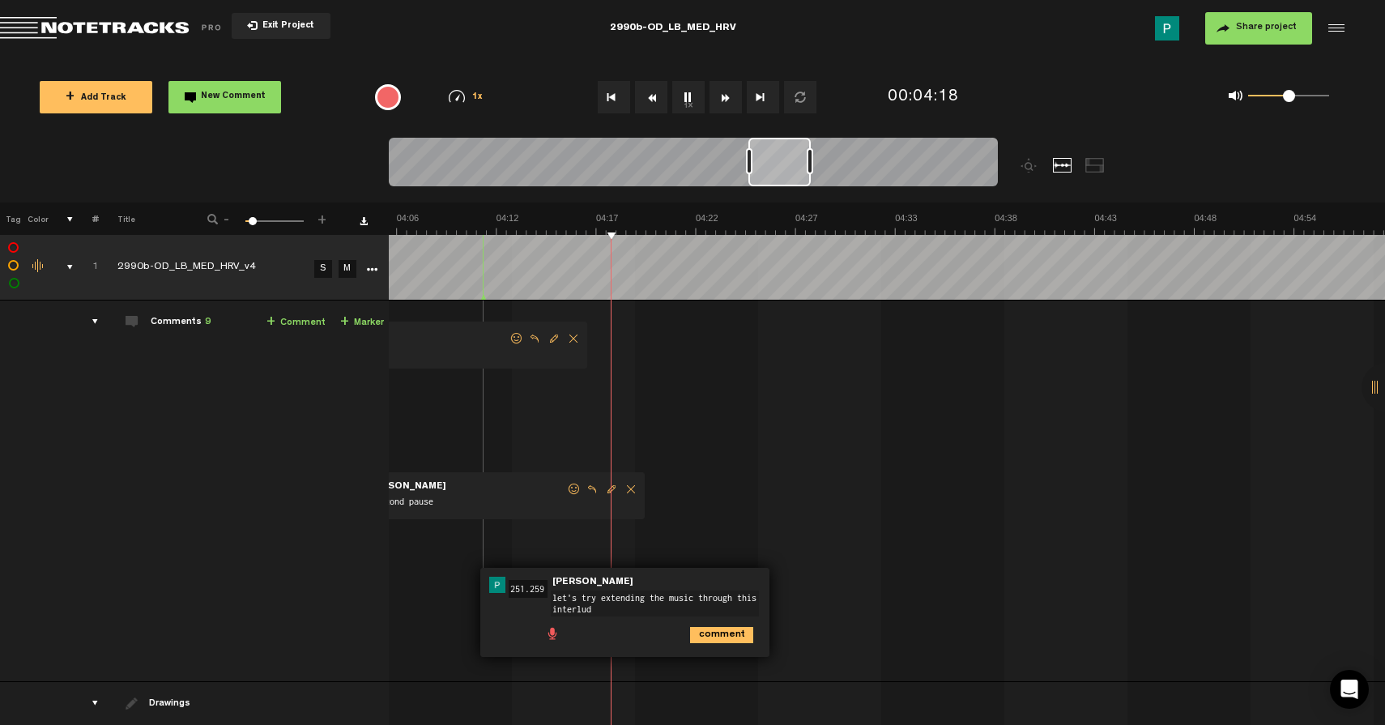
type textarea "let's try extending the music through this interlude"
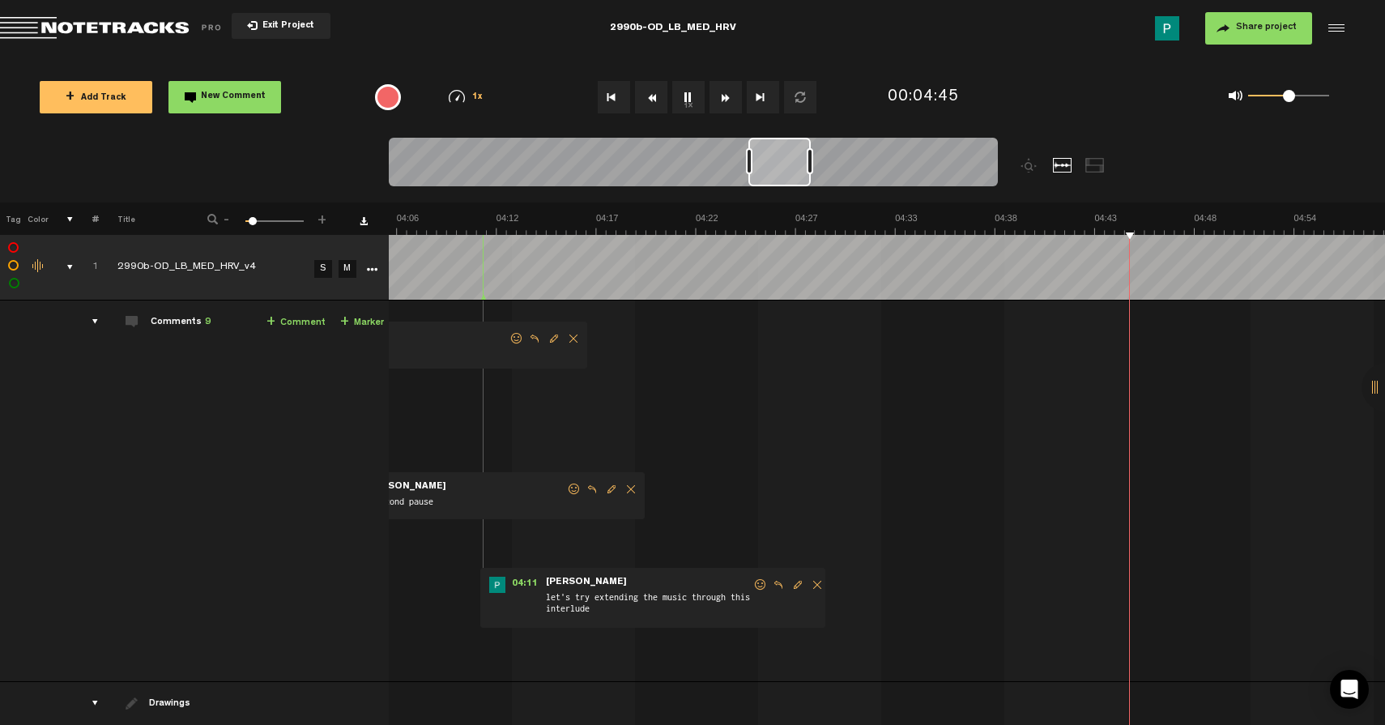
scroll to position [0, 4745]
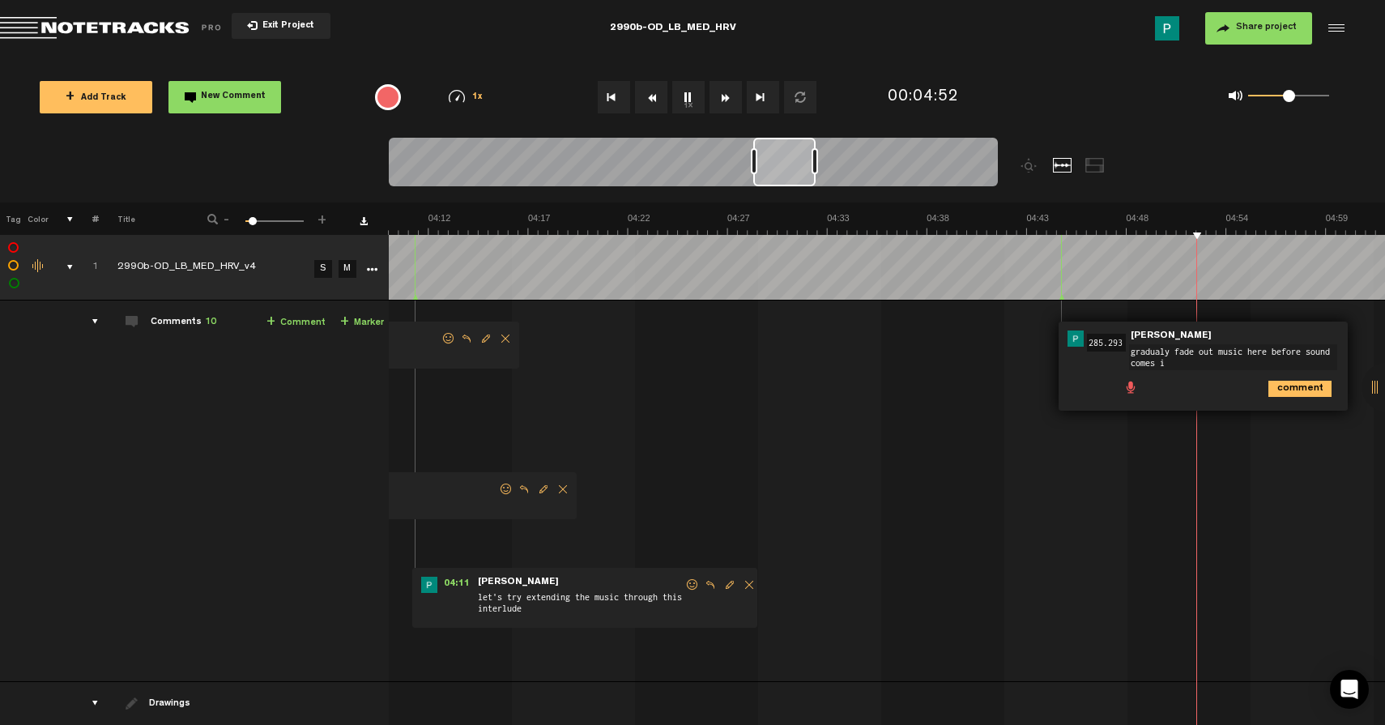
type textarea "gradualy fade out music here before sound comes in"
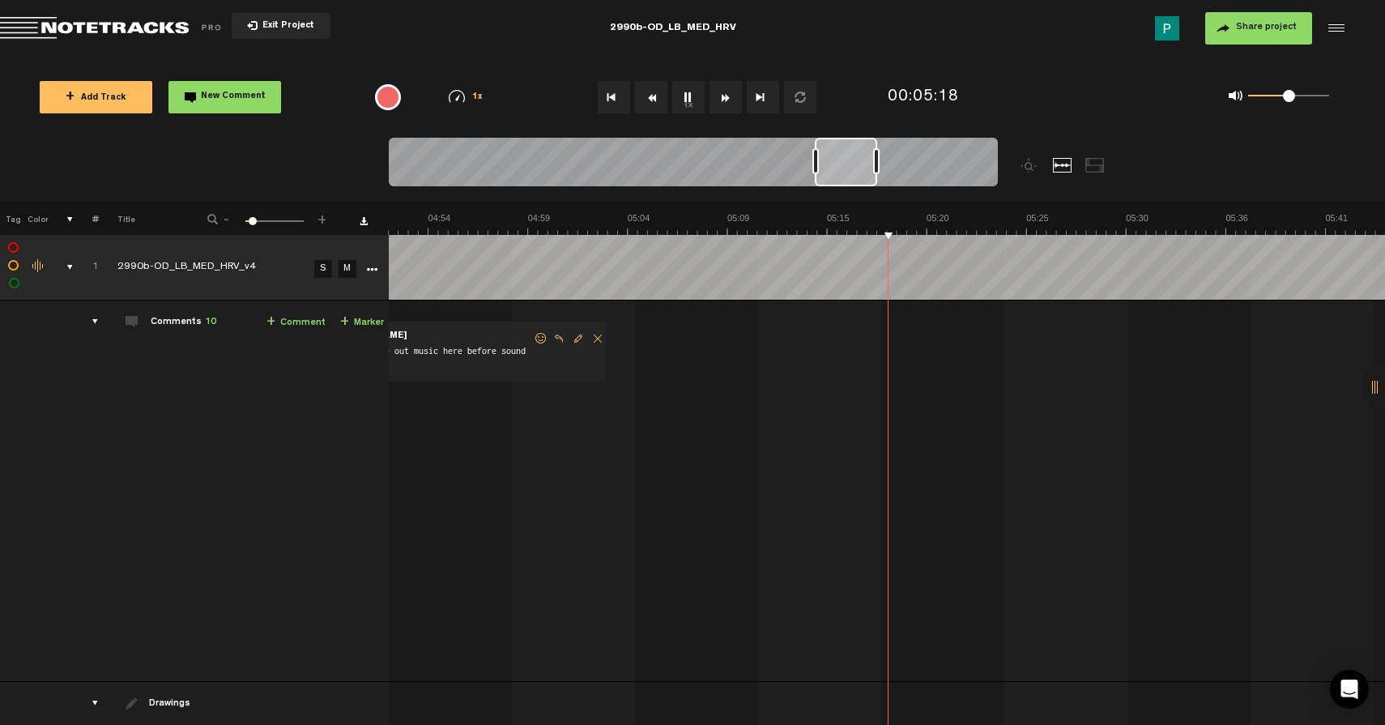
scroll to position [0, 5543]
click at [692, 101] on button "1x" at bounding box center [688, 97] width 32 height 32
click at [684, 96] on button "1x" at bounding box center [688, 97] width 32 height 32
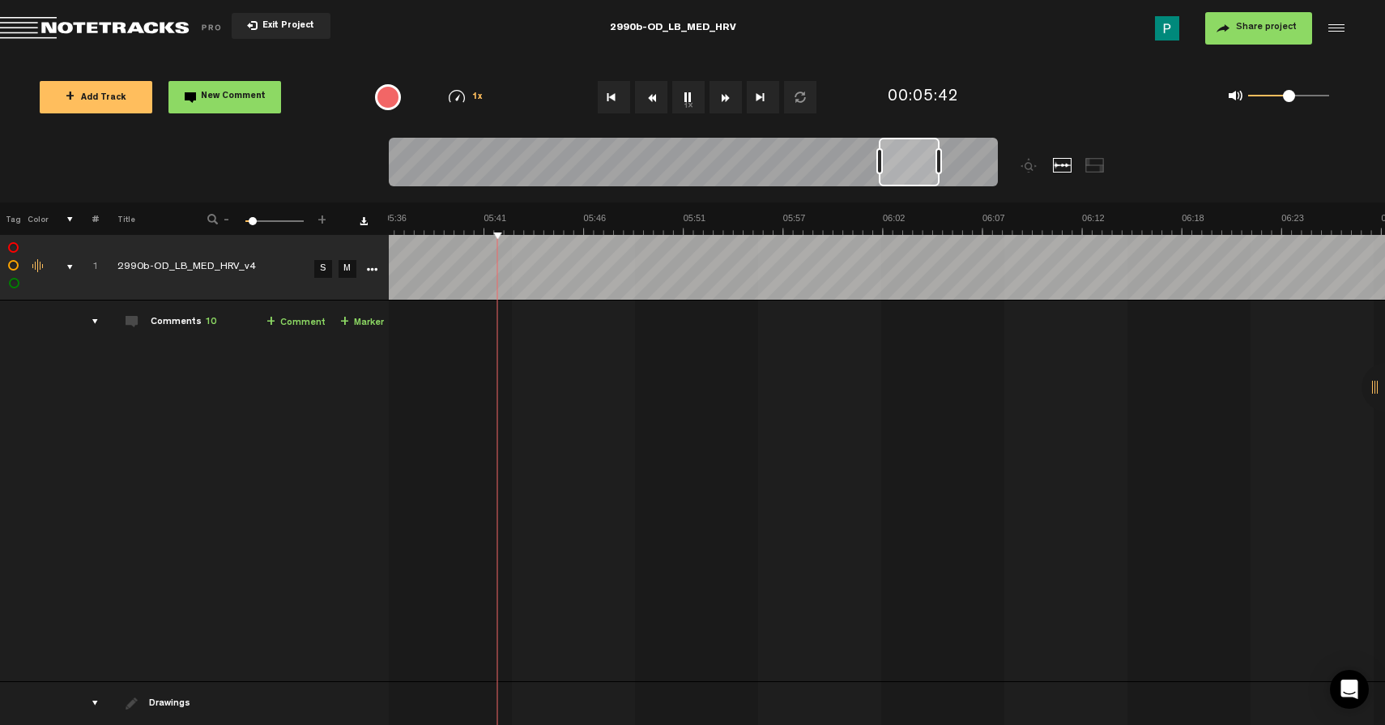
scroll to position [0, 6384]
drag, startPoint x: 877, startPoint y: 172, endPoint x: 911, endPoint y: 171, distance: 34.0
click at [911, 171] on div at bounding box center [909, 162] width 61 height 49
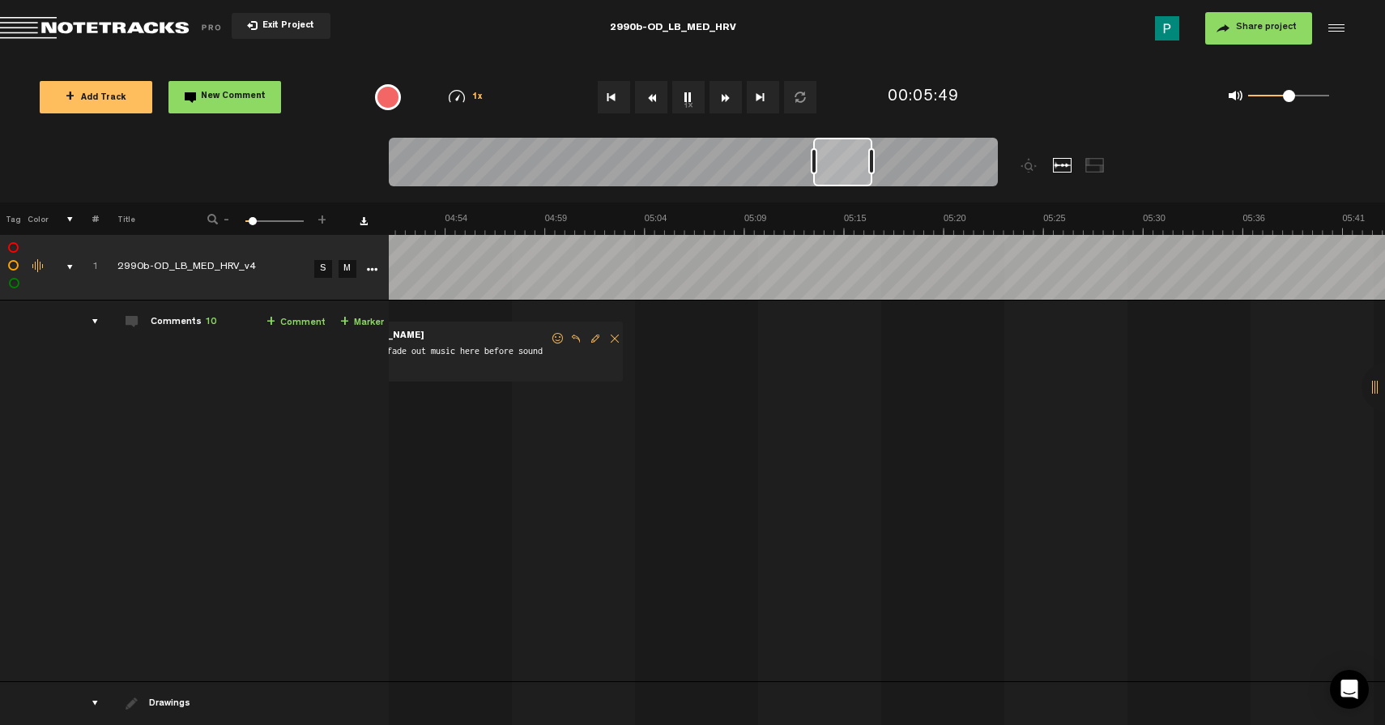
drag, startPoint x: 905, startPoint y: 179, endPoint x: 840, endPoint y: 177, distance: 64.8
click at [840, 177] on div at bounding box center [842, 162] width 59 height 49
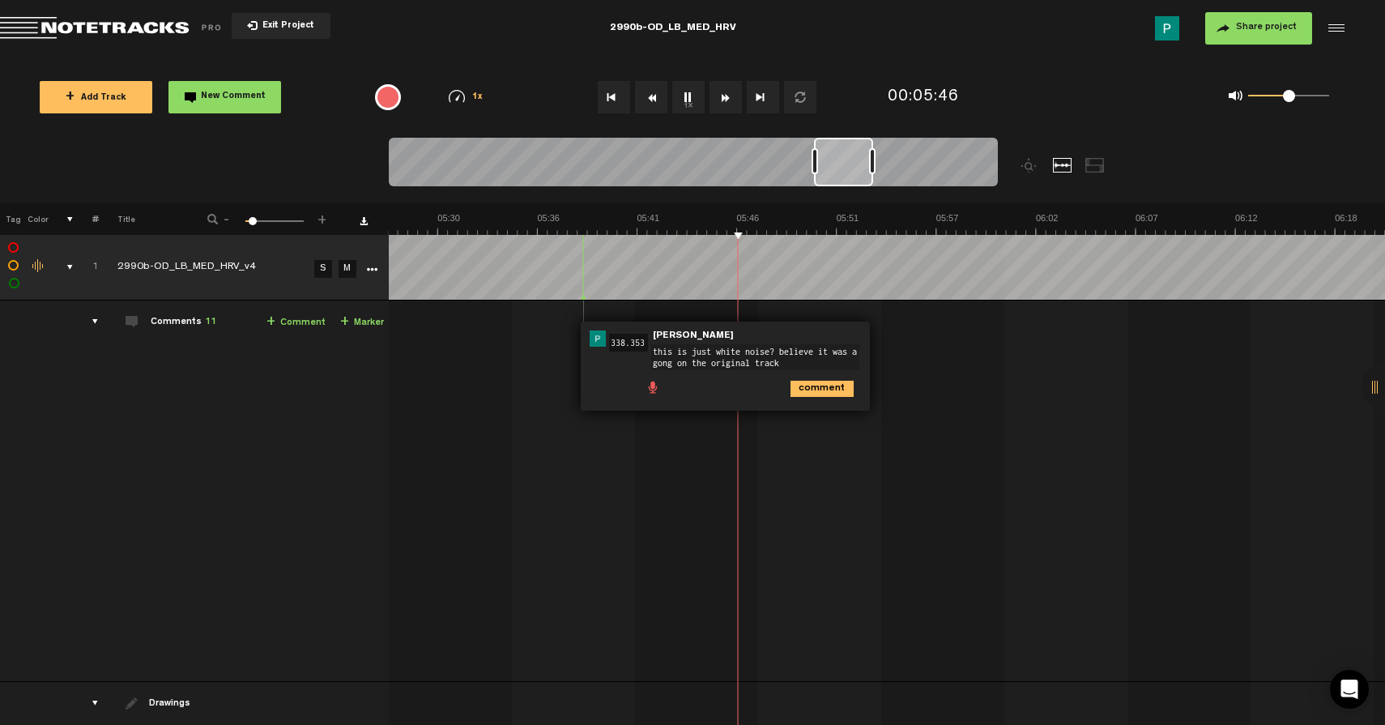
type textarea "this is just white noise? believe it was a gong on the original track?"
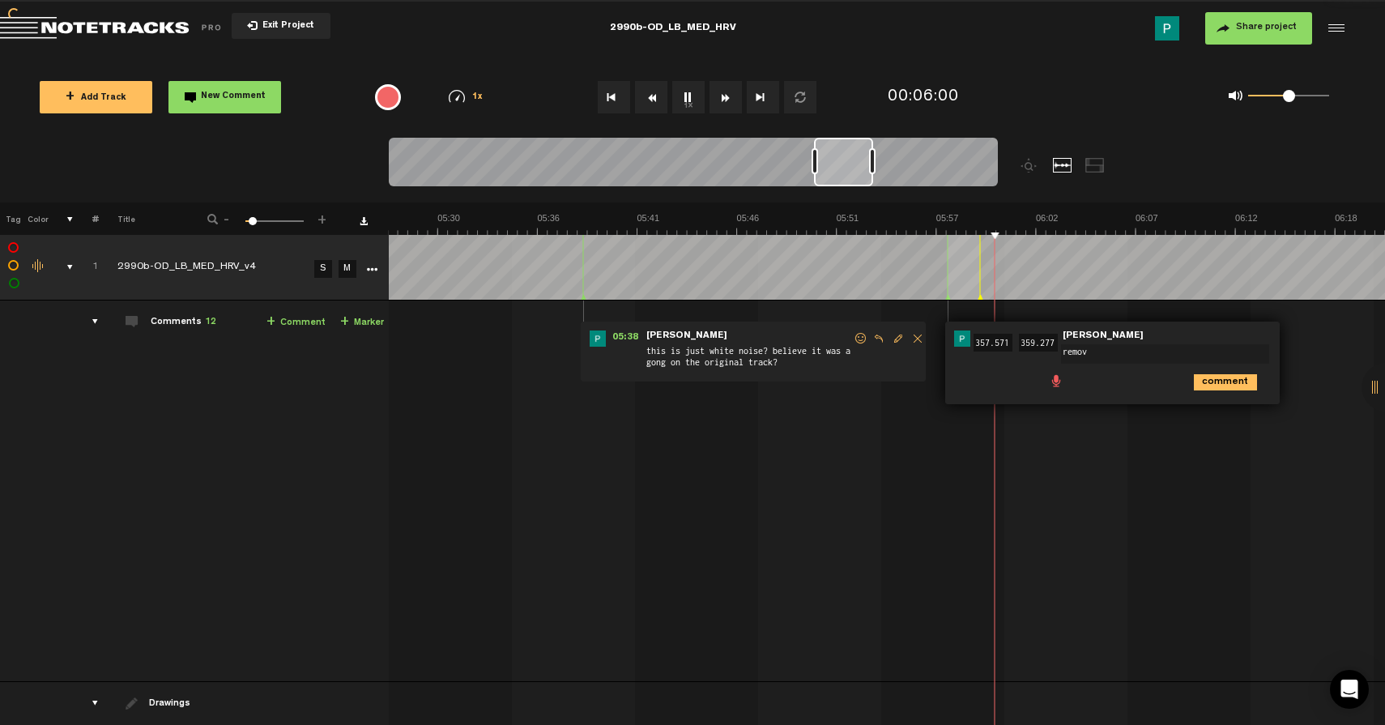
type textarea "remove"
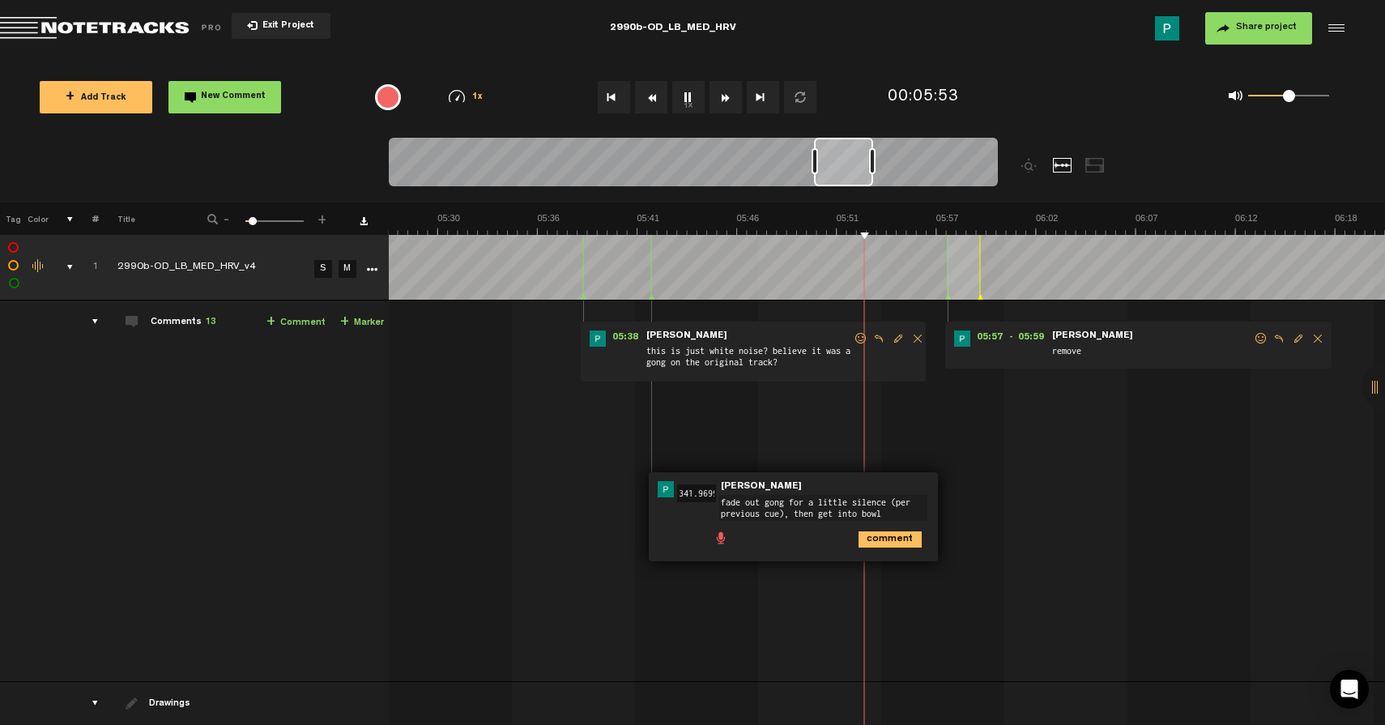
type textarea "fade out gong for a little silence (per previous cue), then get into bowls"
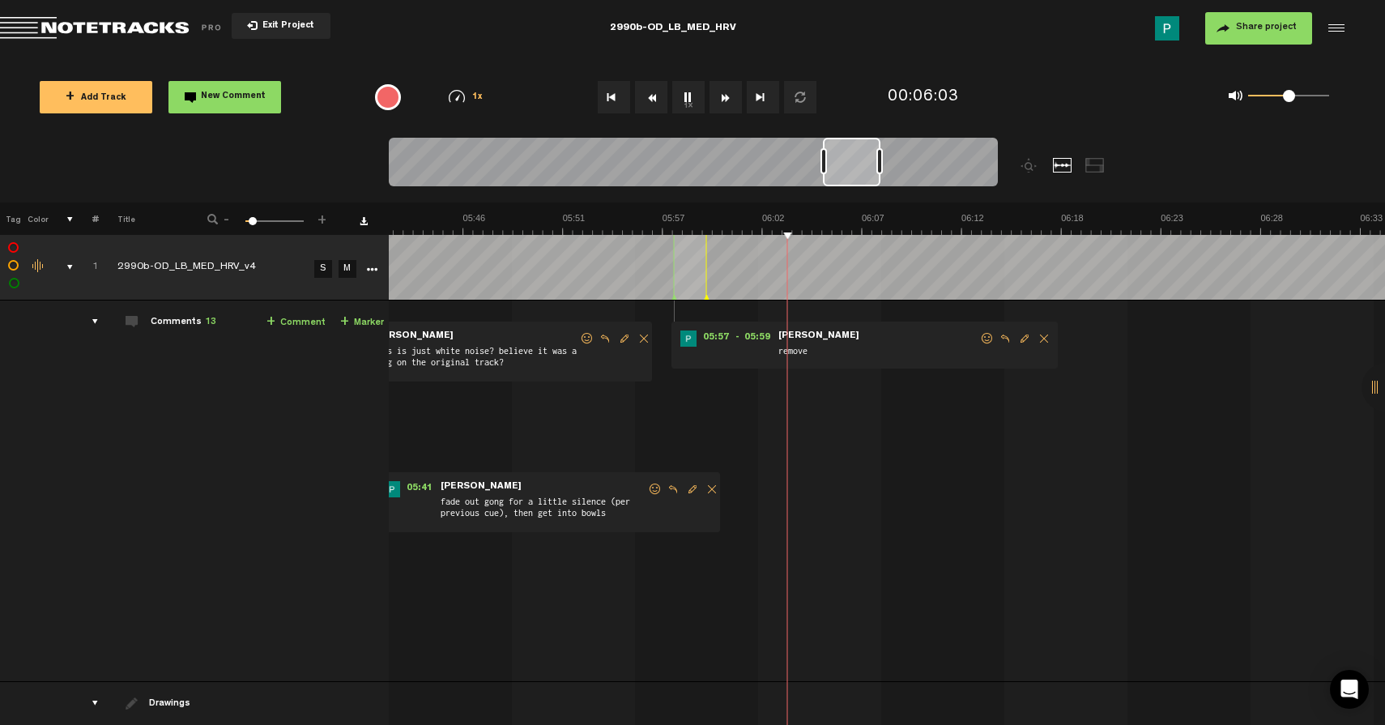
scroll to position [0, 6506]
drag, startPoint x: 856, startPoint y: 172, endPoint x: 865, endPoint y: 170, distance: 9.1
click at [865, 170] on div at bounding box center [851, 162] width 57 height 49
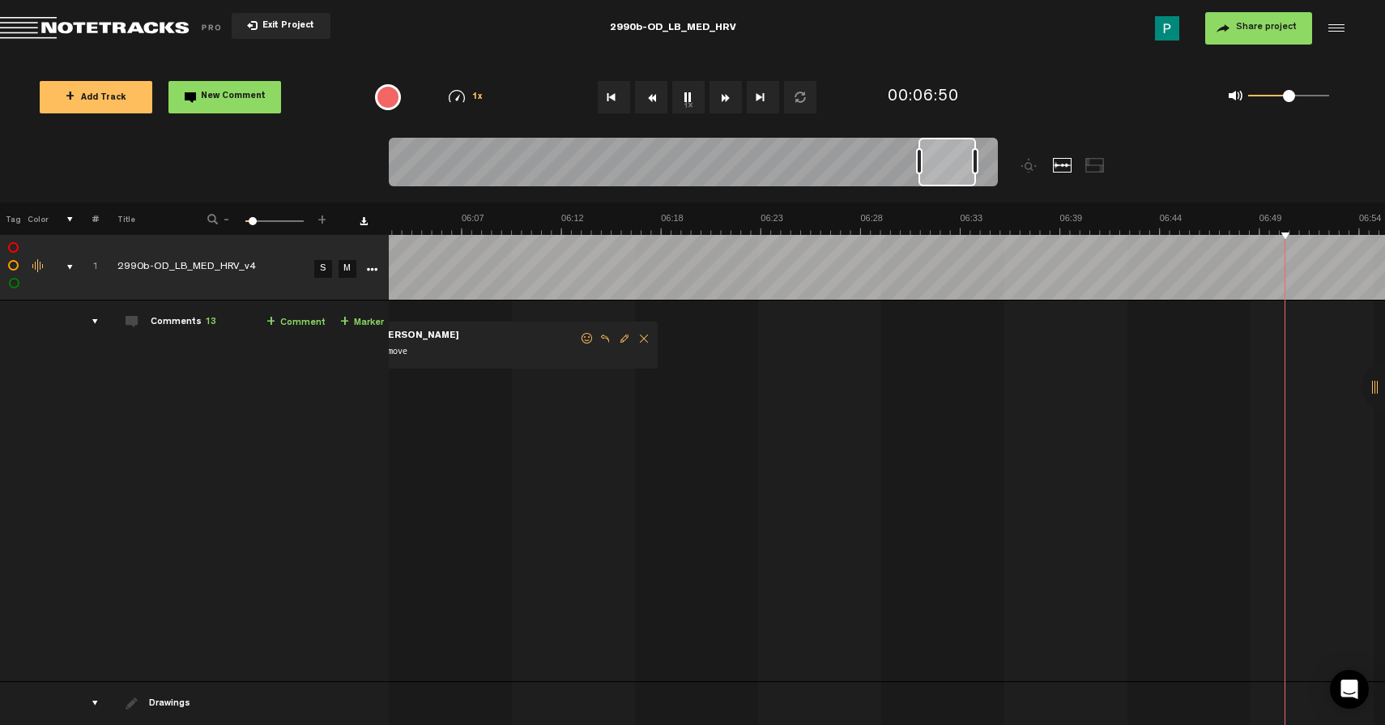
scroll to position [0, 7303]
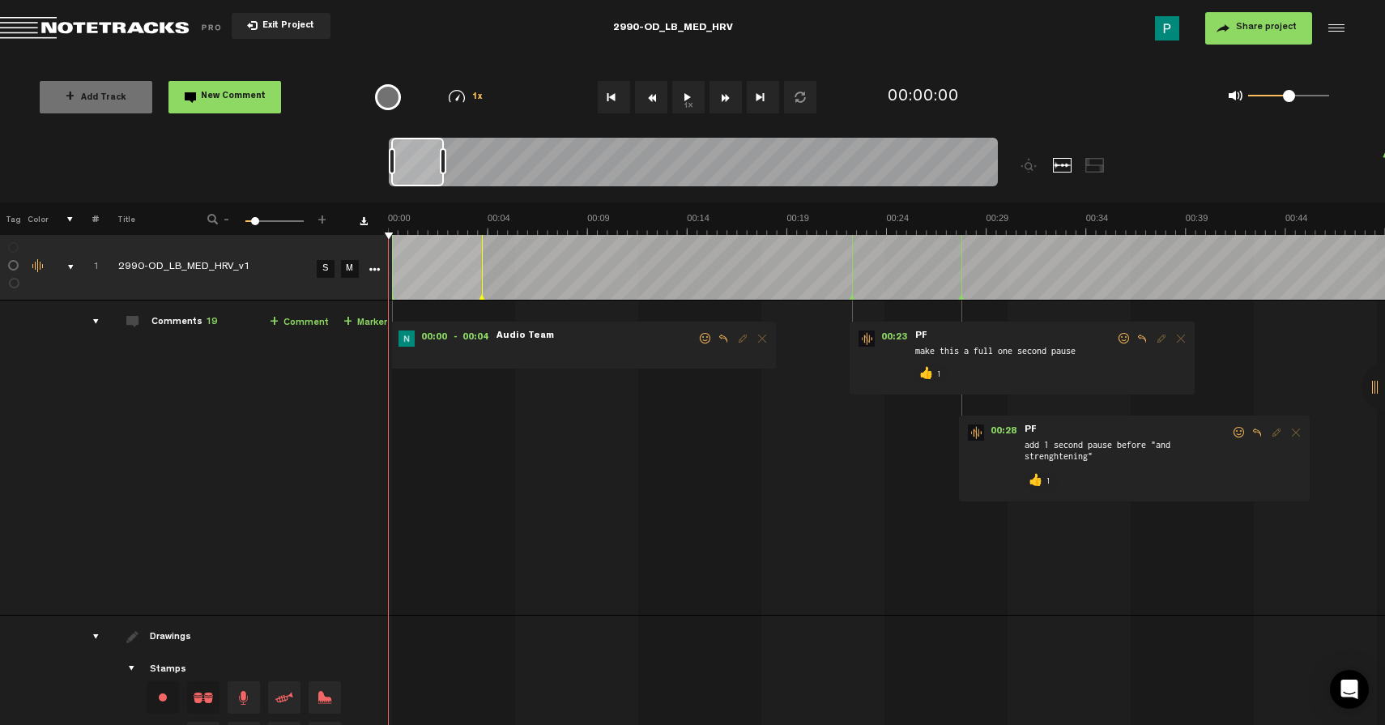
click at [444, 182] on div at bounding box center [417, 162] width 53 height 49
click at [651, 183] on div at bounding box center [629, 162] width 44 height 49
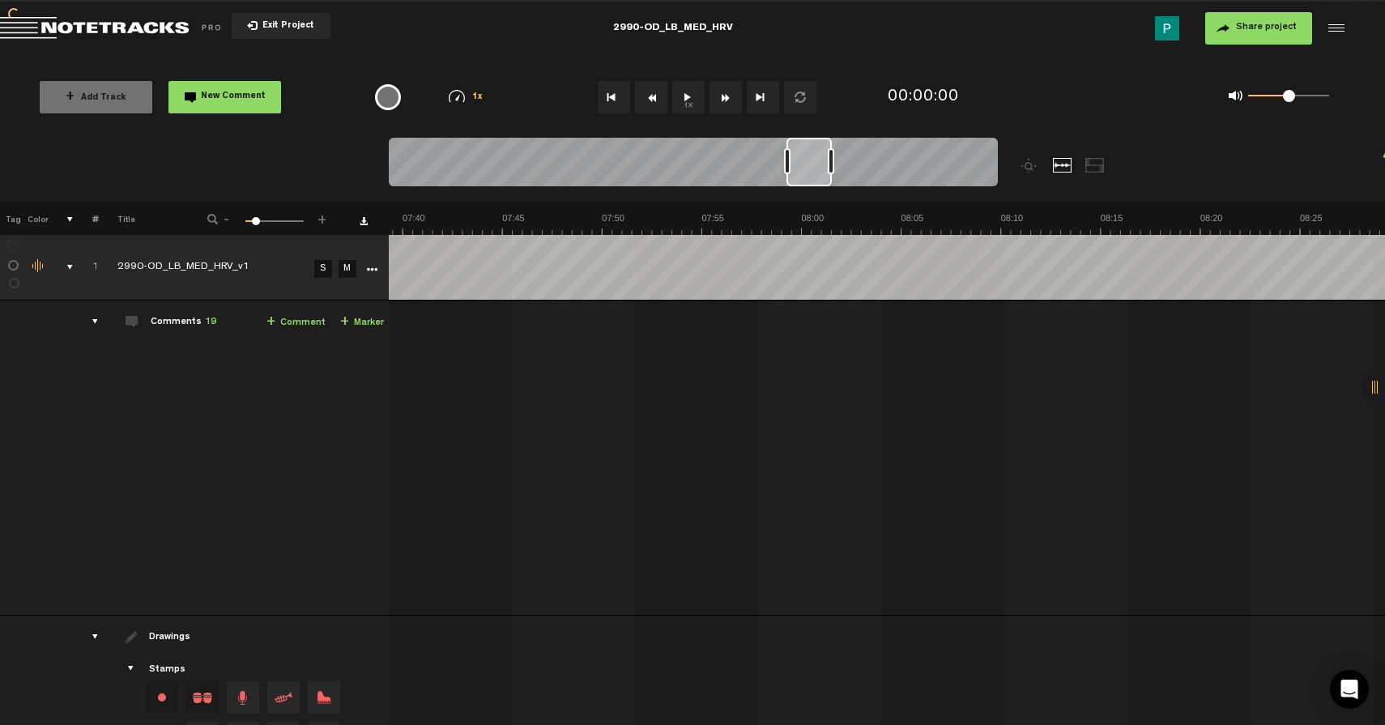
scroll to position [1723, 0]
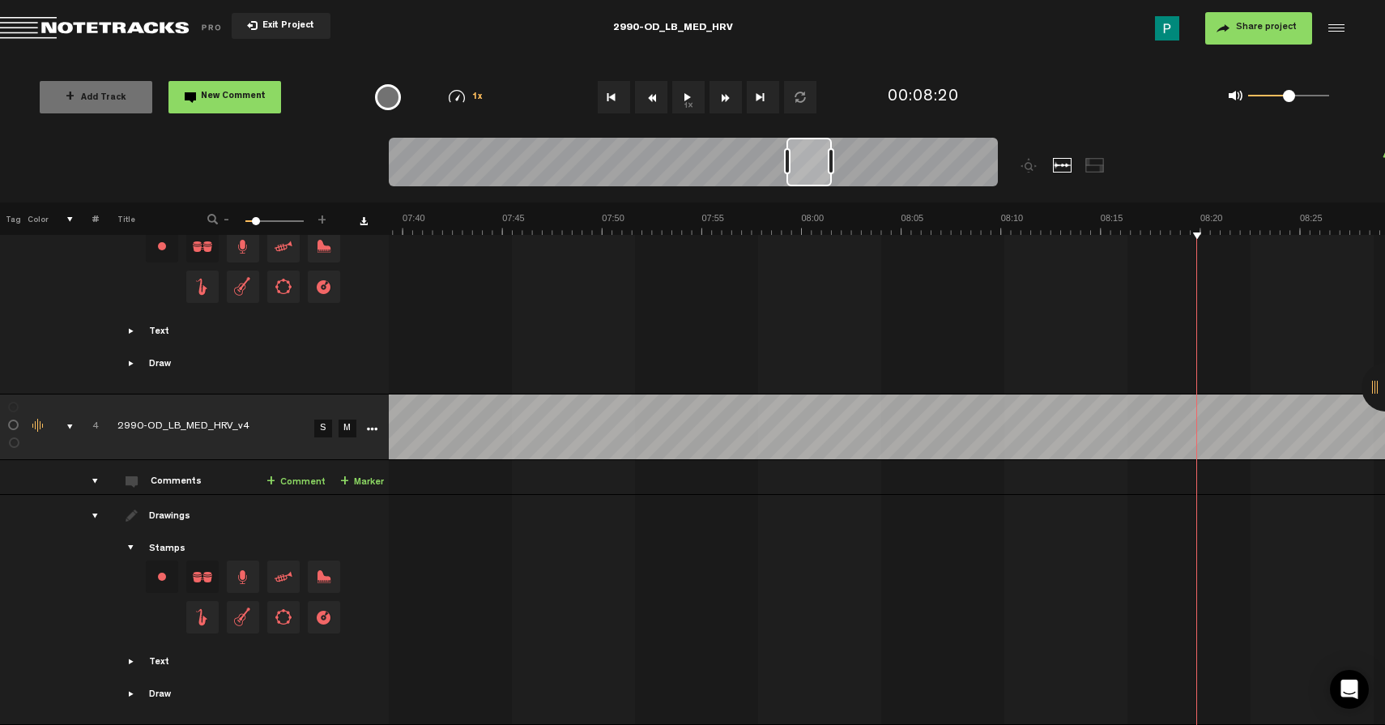
click at [695, 97] on button "1x" at bounding box center [688, 97] width 32 height 32
click at [322, 420] on link "S" at bounding box center [323, 429] width 18 height 18
drag, startPoint x: 811, startPoint y: 166, endPoint x: 842, endPoint y: 165, distance: 30.8
click at [842, 165] on div at bounding box center [839, 162] width 44 height 49
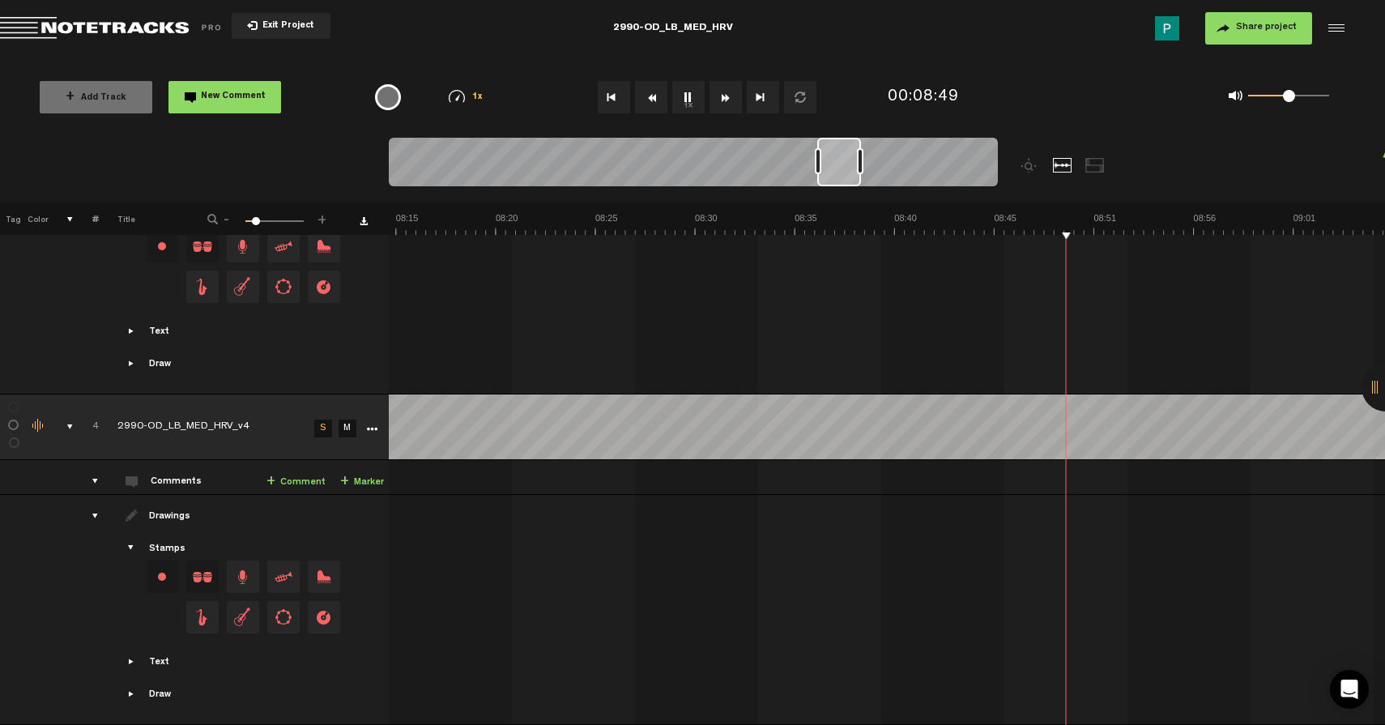
click at [688, 100] on button "1x" at bounding box center [688, 97] width 32 height 32
